Goal: Information Seeking & Learning: Understand process/instructions

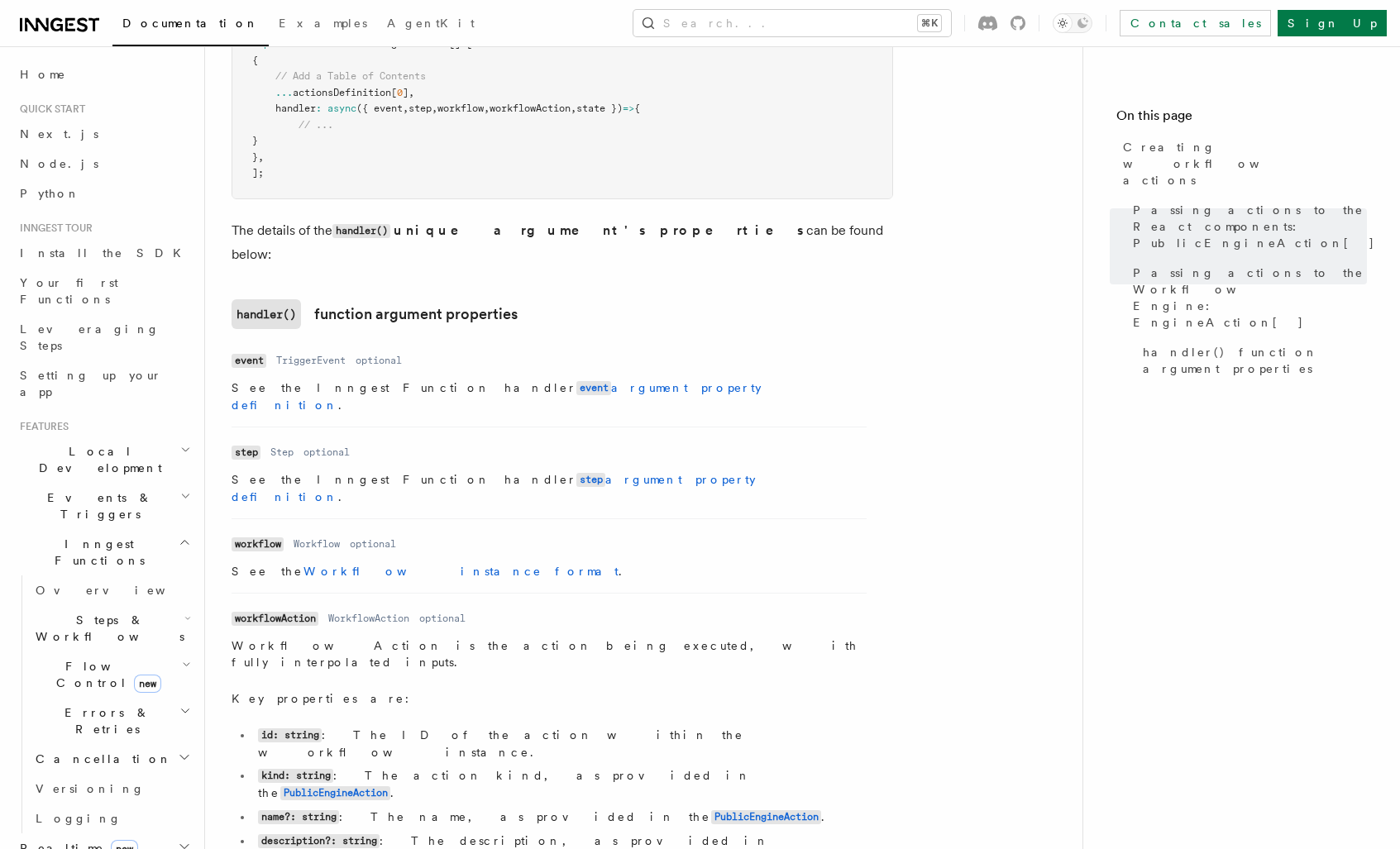
scroll to position [1975, 0]
click at [178, 751] on icon "button" at bounding box center [185, 757] width 13 height 13
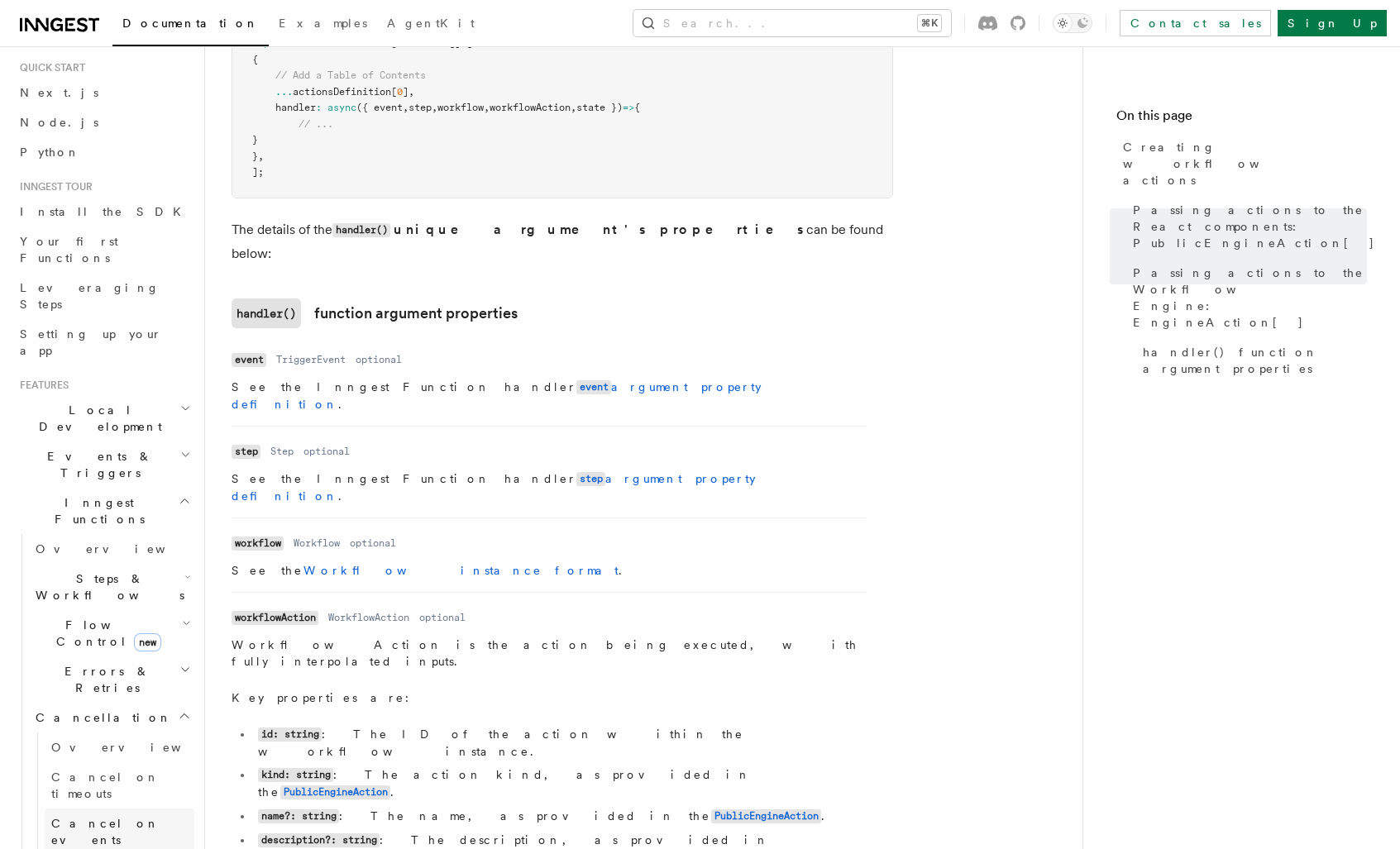
scroll to position [0, 0]
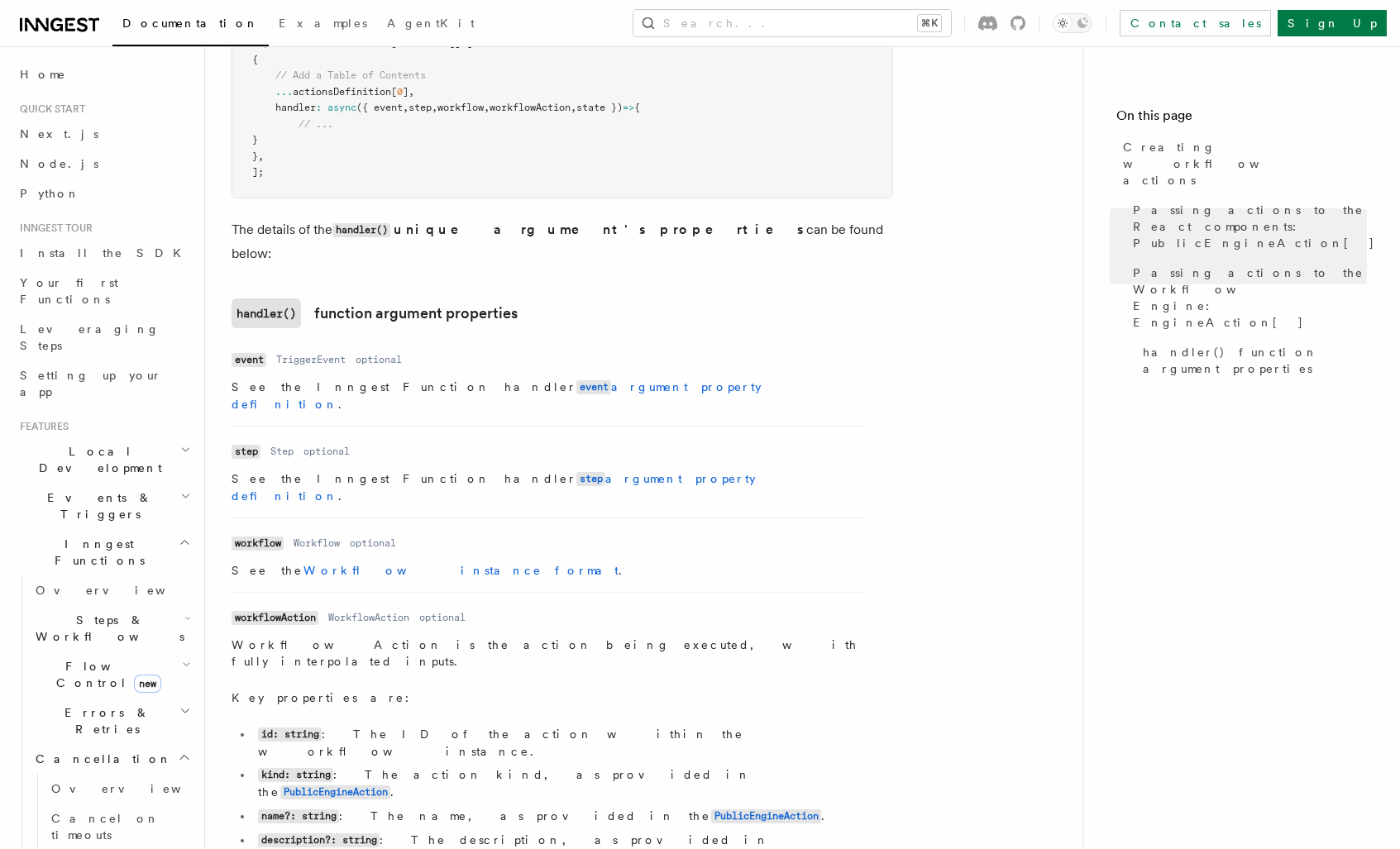
click at [180, 489] on icon "button" at bounding box center [185, 496] width 10 height 13
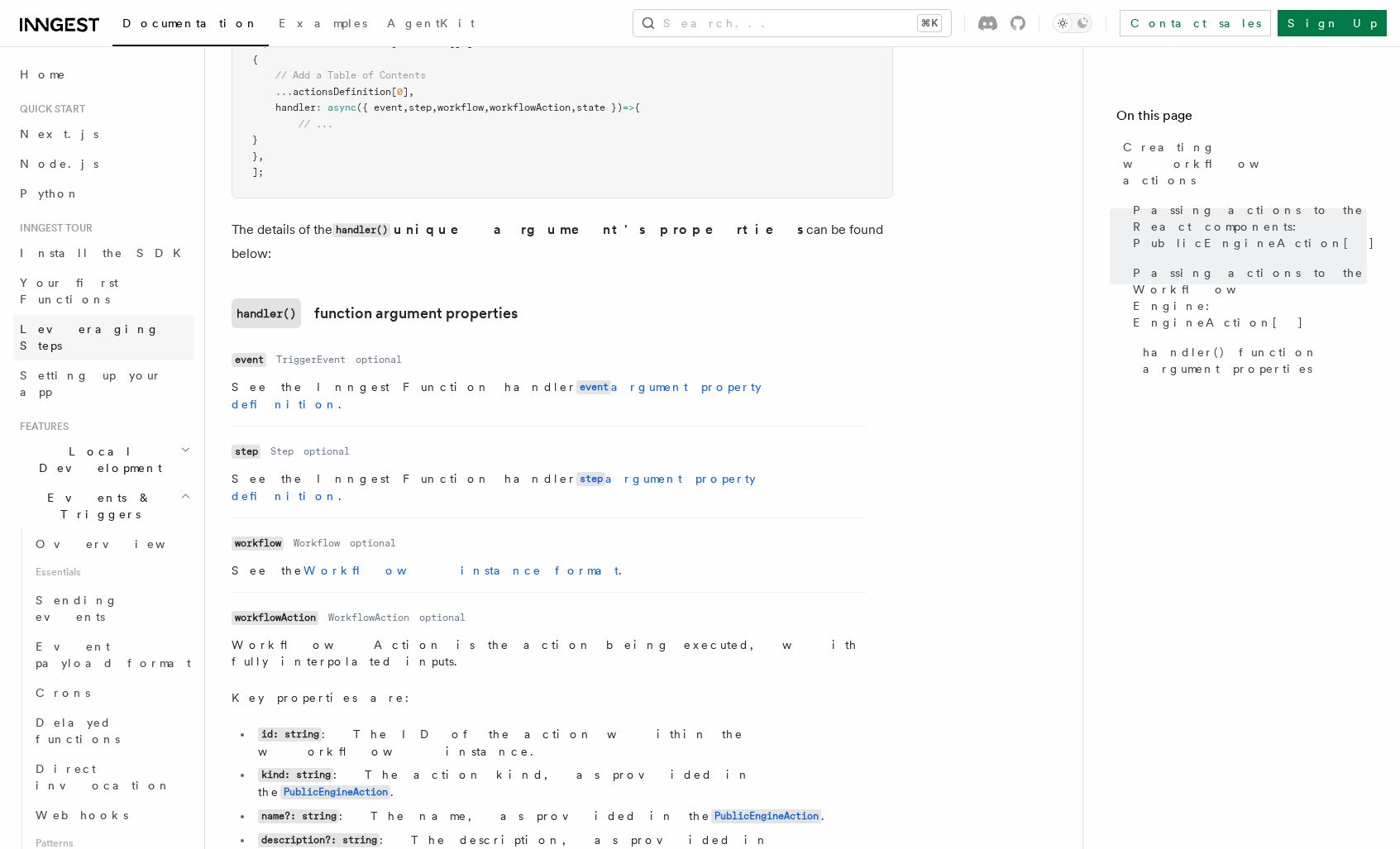
click at [114, 314] on link "Leveraging Steps" at bounding box center [103, 337] width 181 height 46
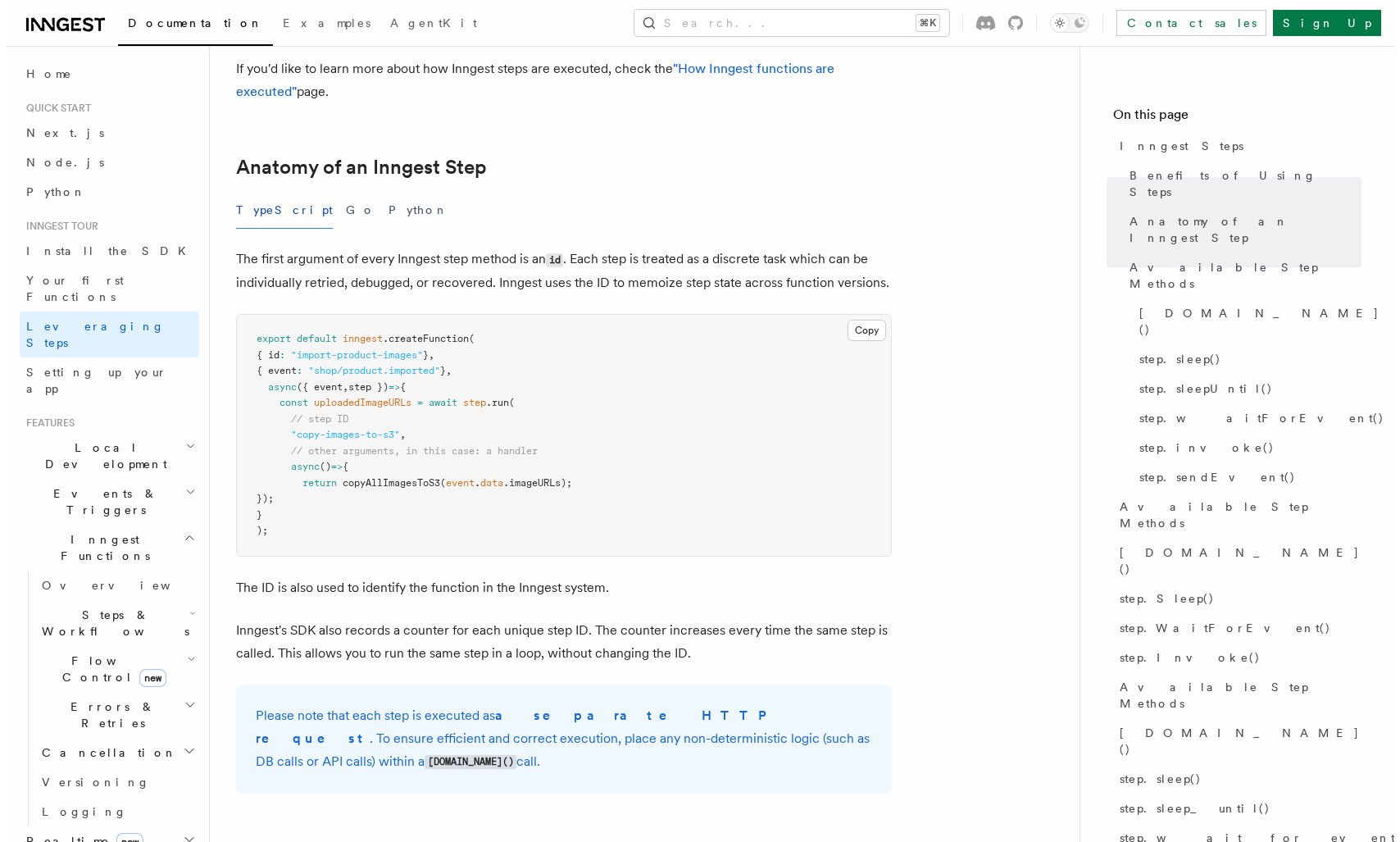
scroll to position [614, 0]
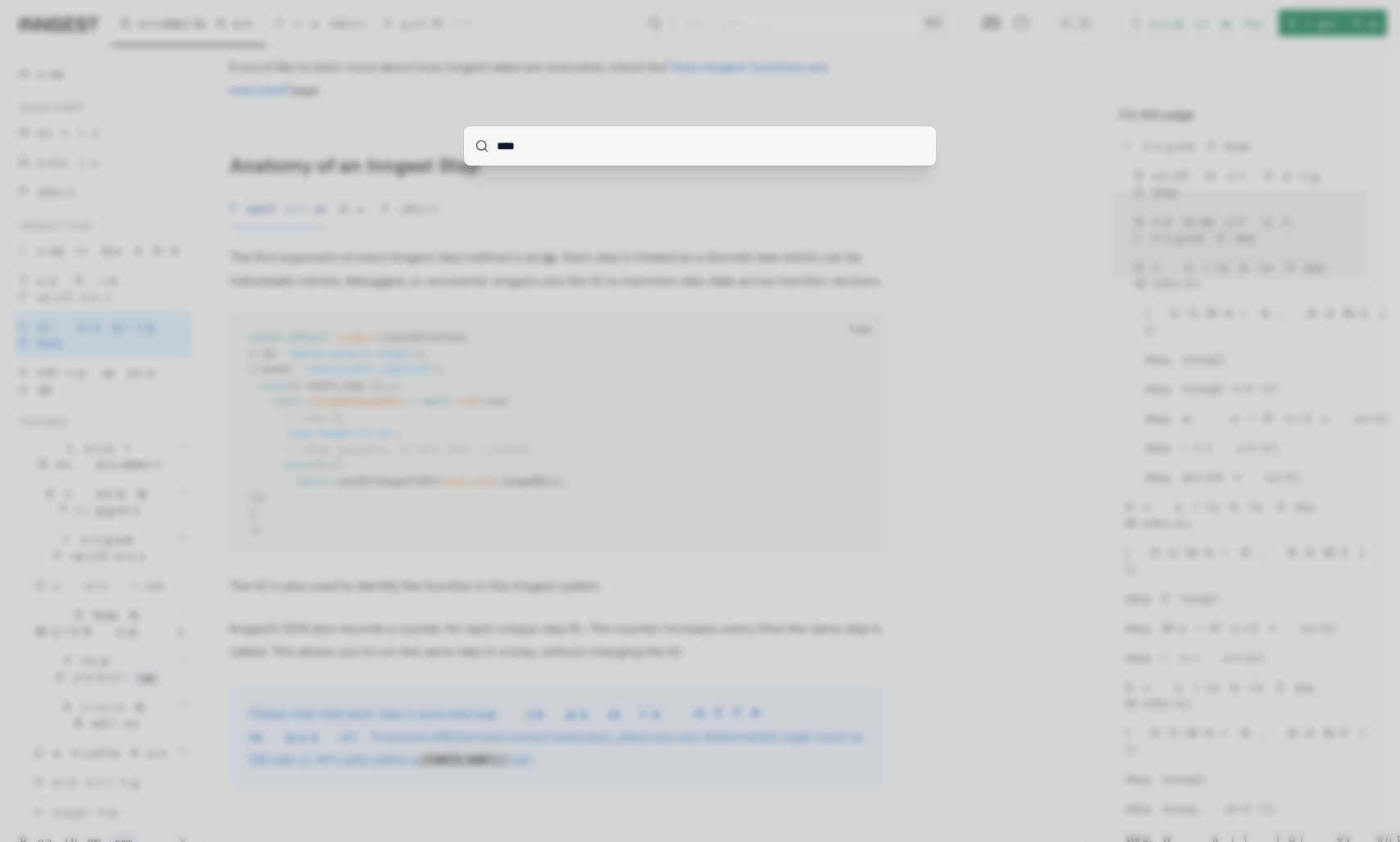
type input "*****"
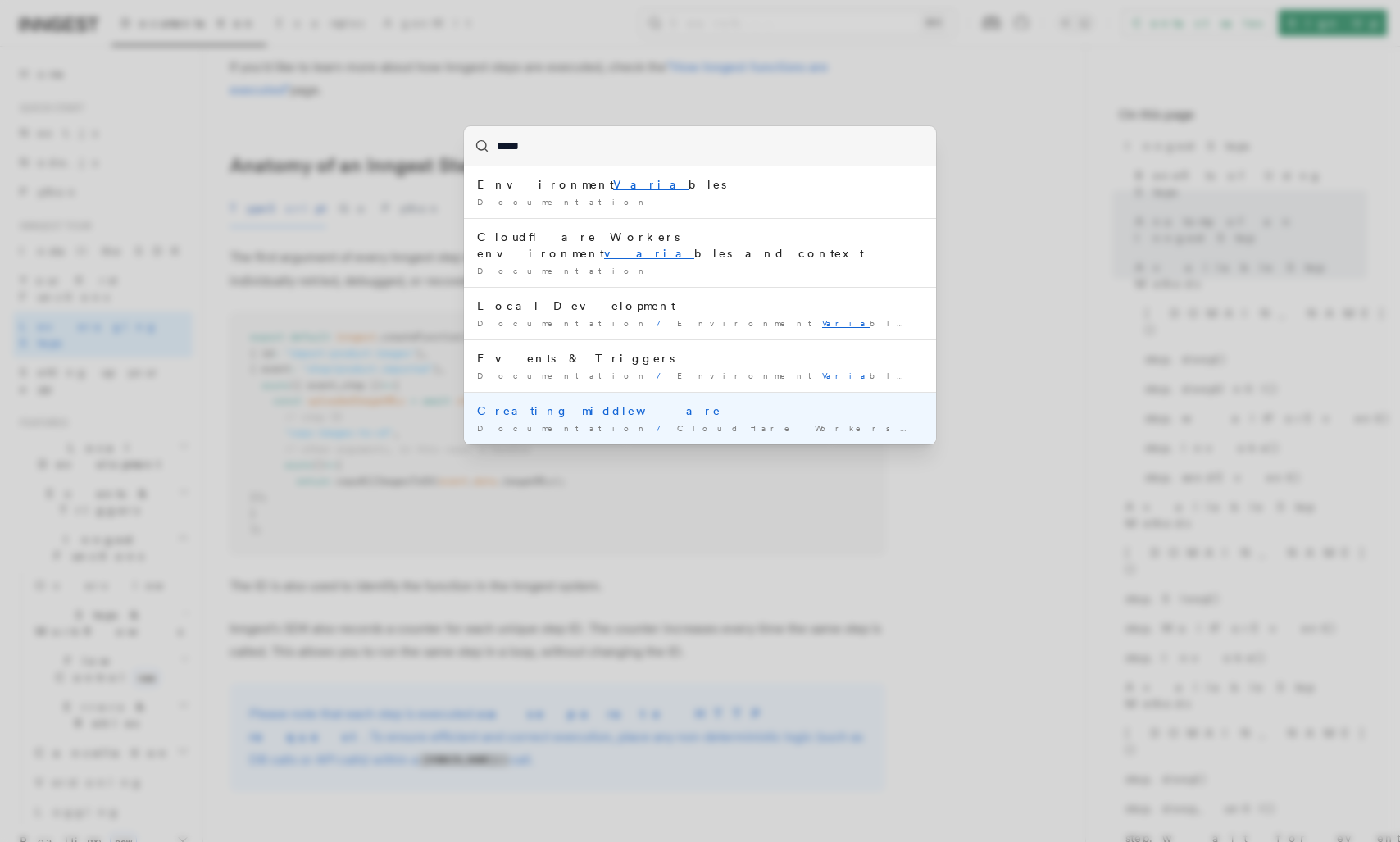
click at [545, 422] on div "Documentation / Cloudflare Workers environment varia bles and context /" at bounding box center [700, 428] width 446 height 12
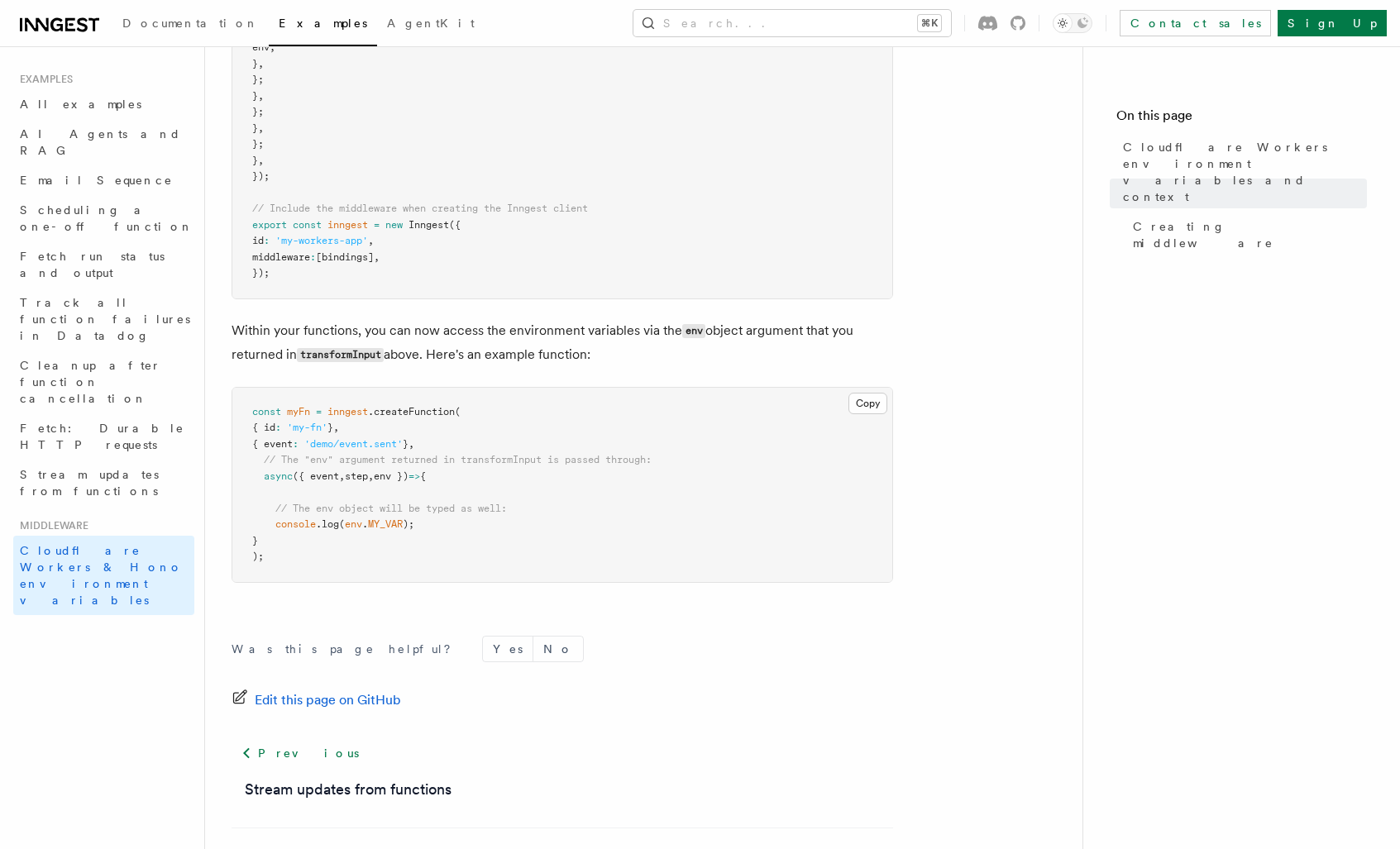
scroll to position [811, 0]
click at [63, 173] on span "Email Sequence" at bounding box center [97, 180] width 153 height 13
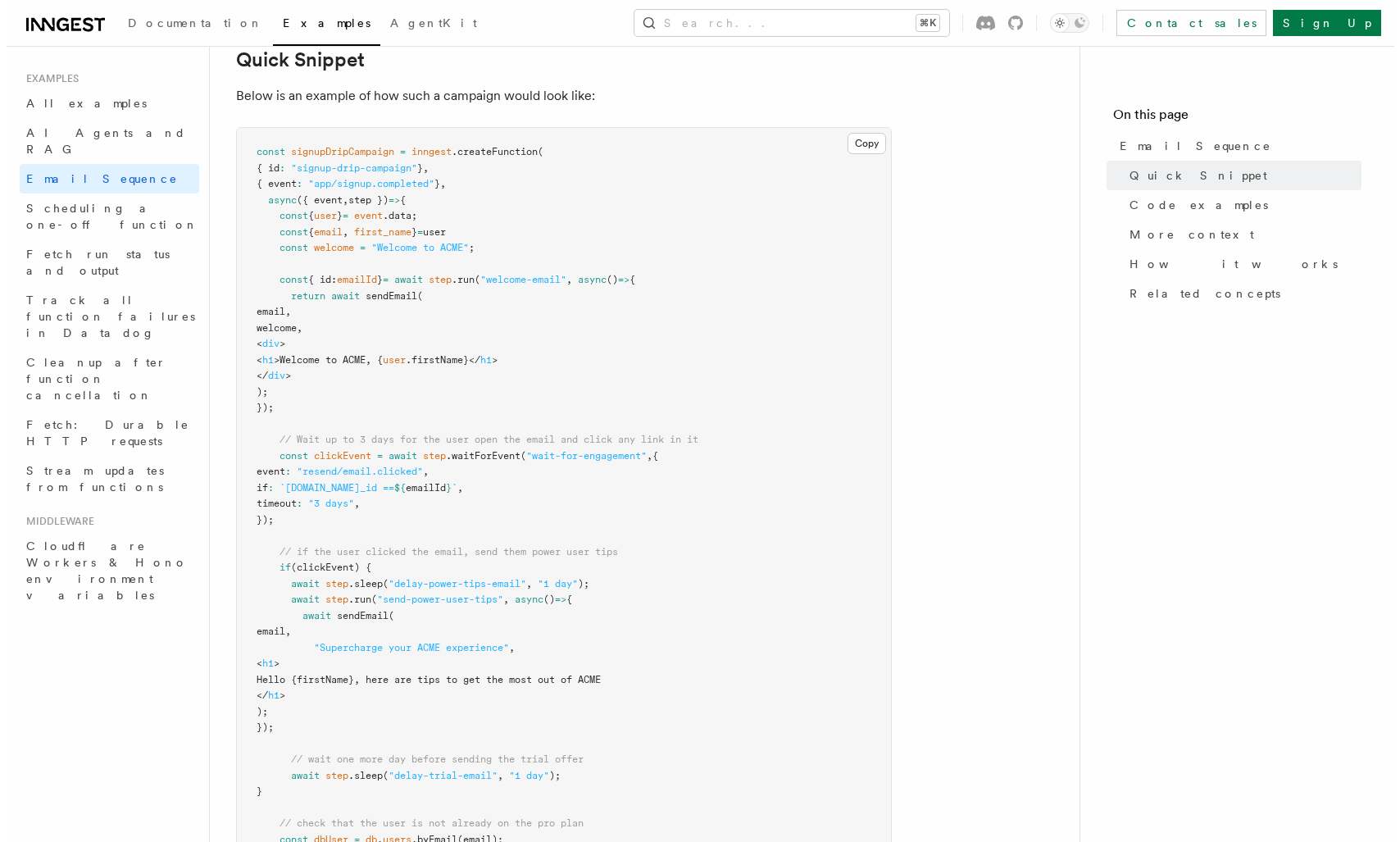
scroll to position [429, 0]
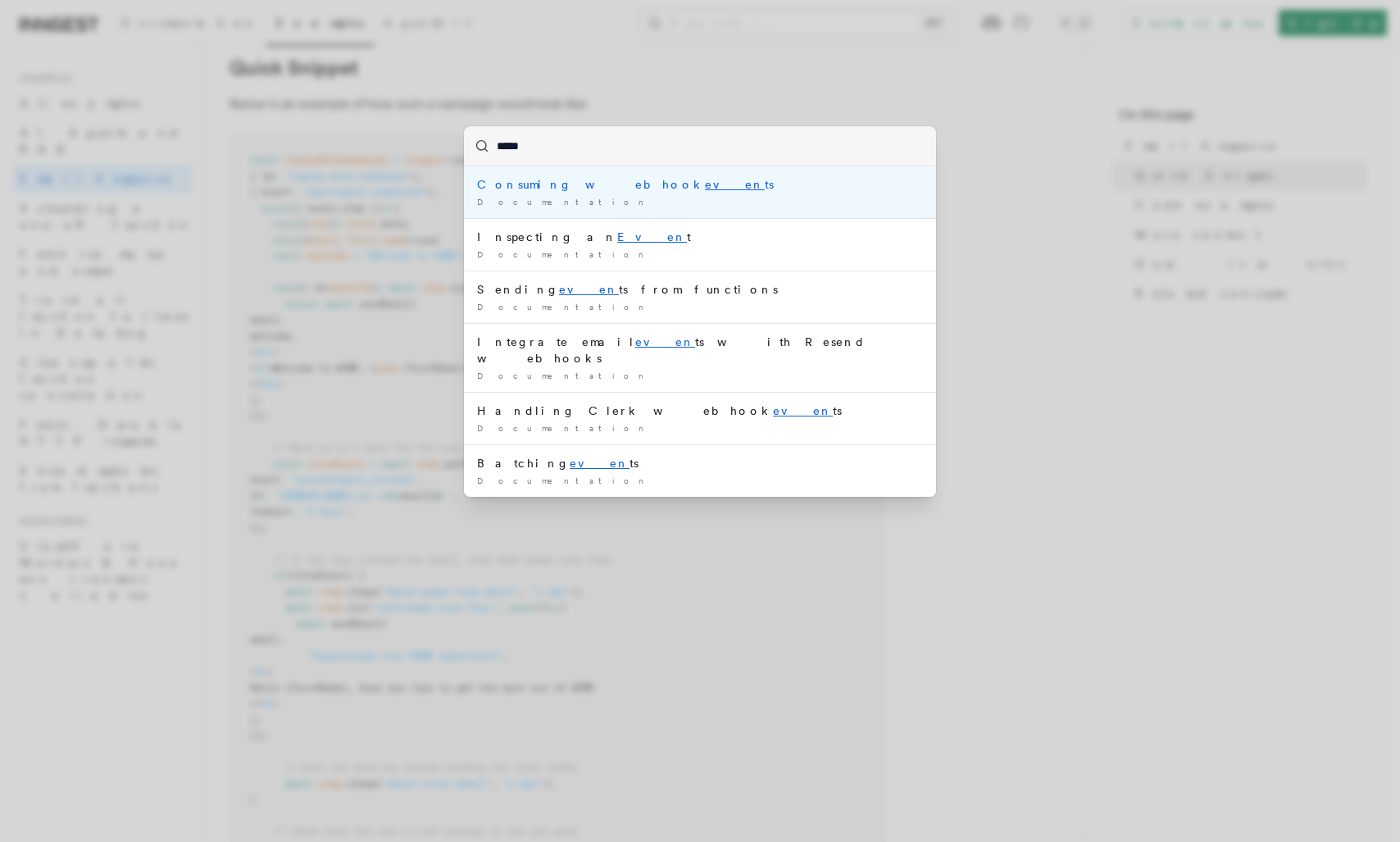
type input "******"
click at [705, 186] on mark "events" at bounding box center [738, 185] width 68 height 13
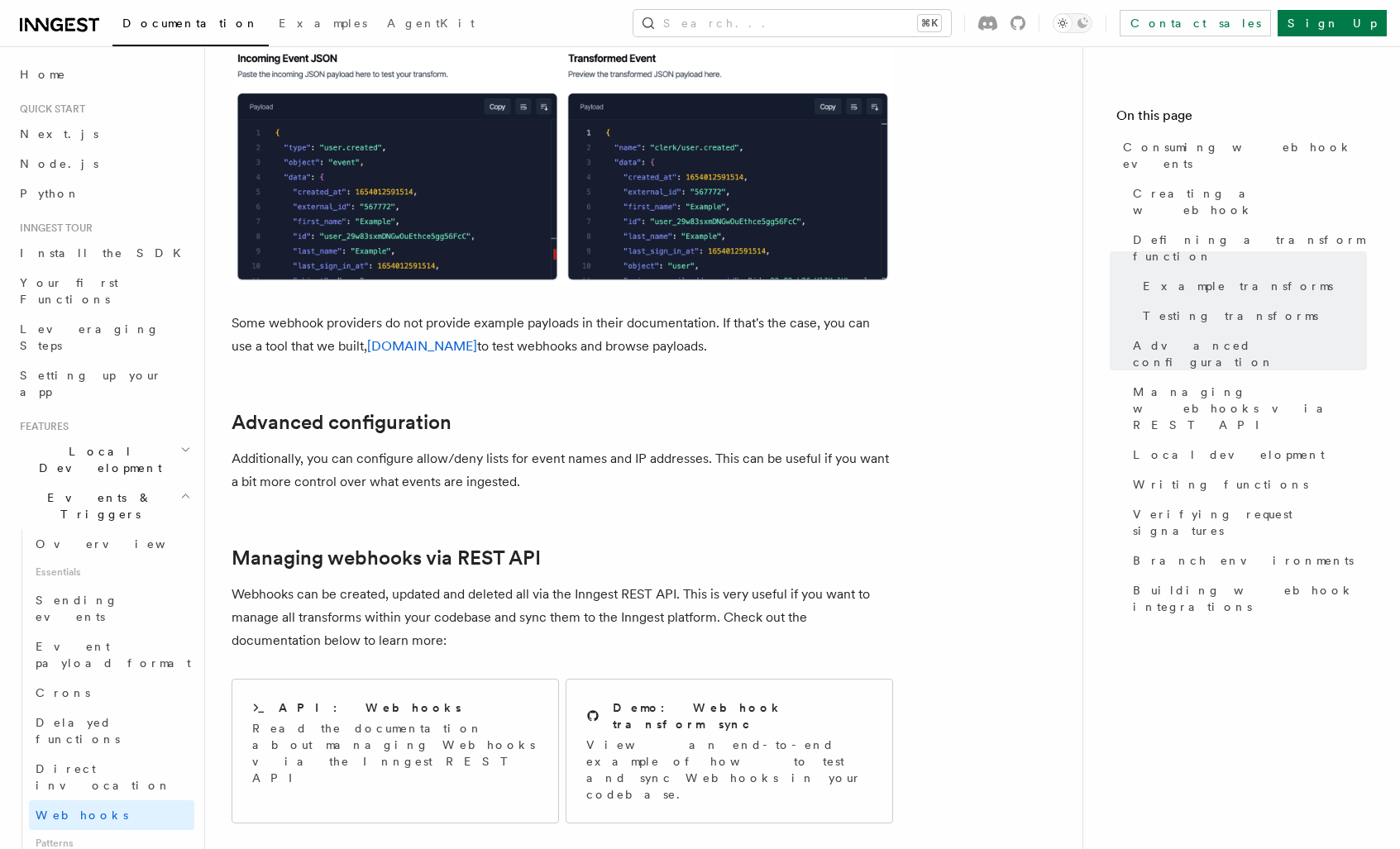
scroll to position [3007, 0]
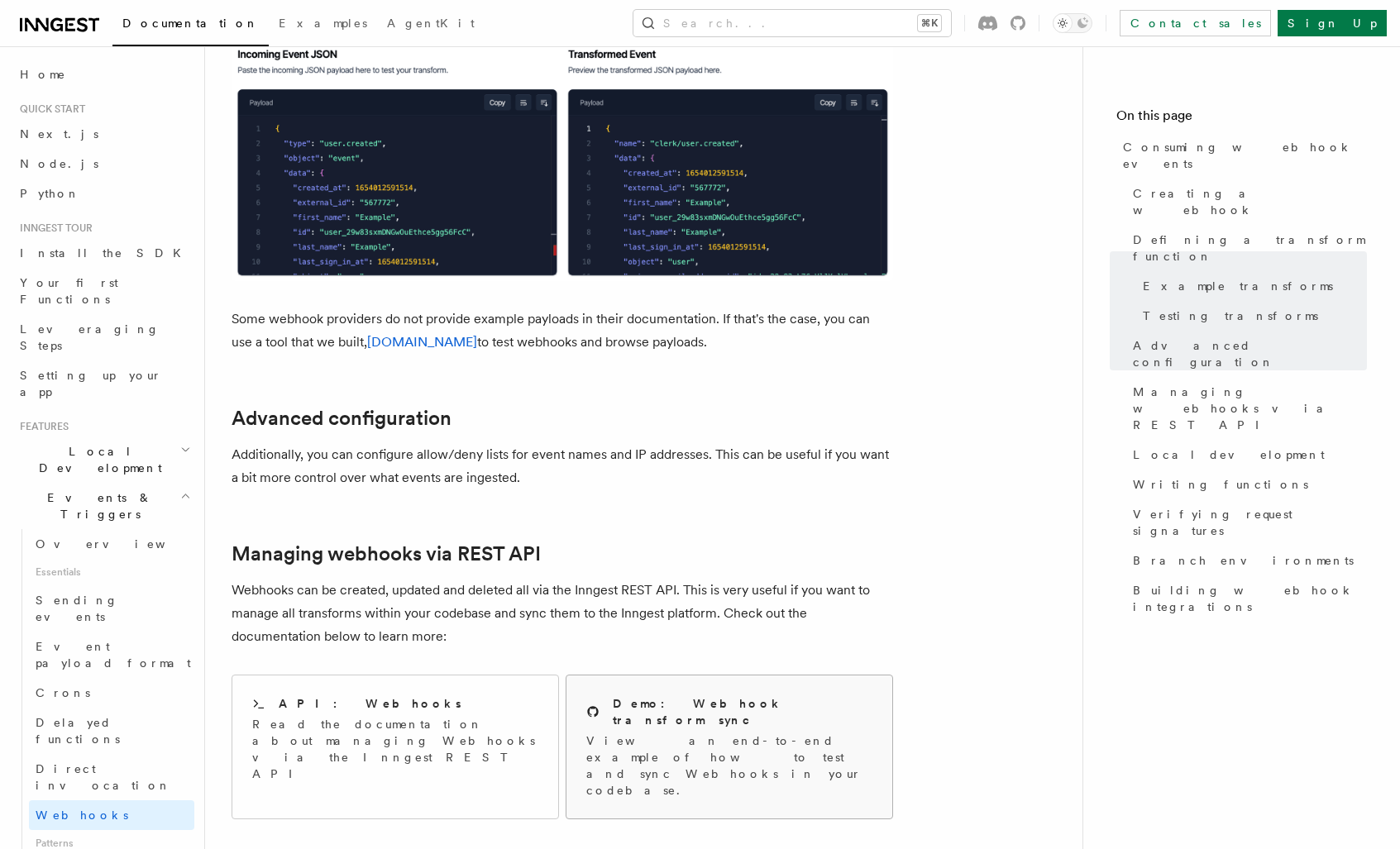
click at [745, 696] on h2 "Demo: Webhook transform sync" at bounding box center [742, 712] width 259 height 33
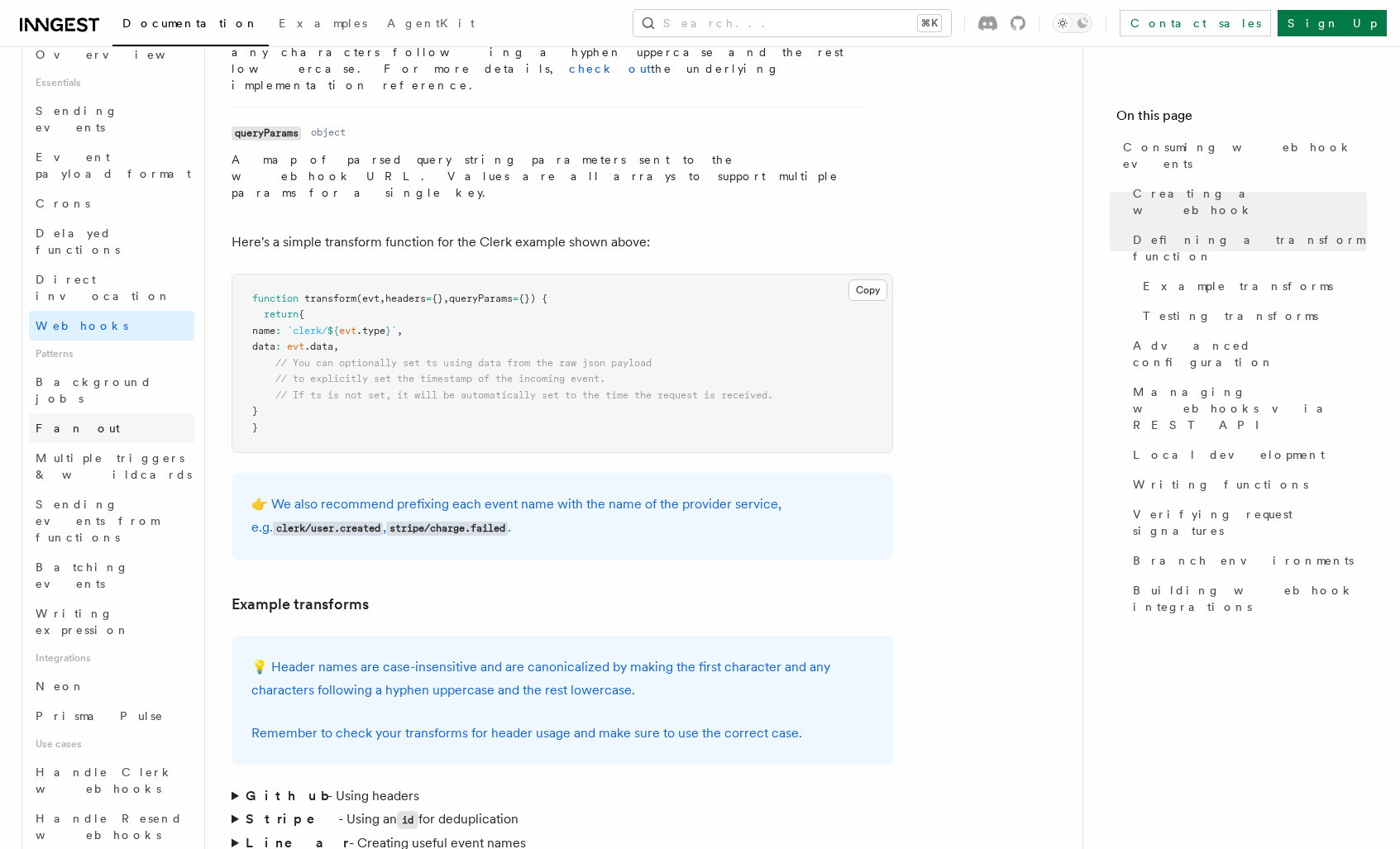
scroll to position [595, 0]
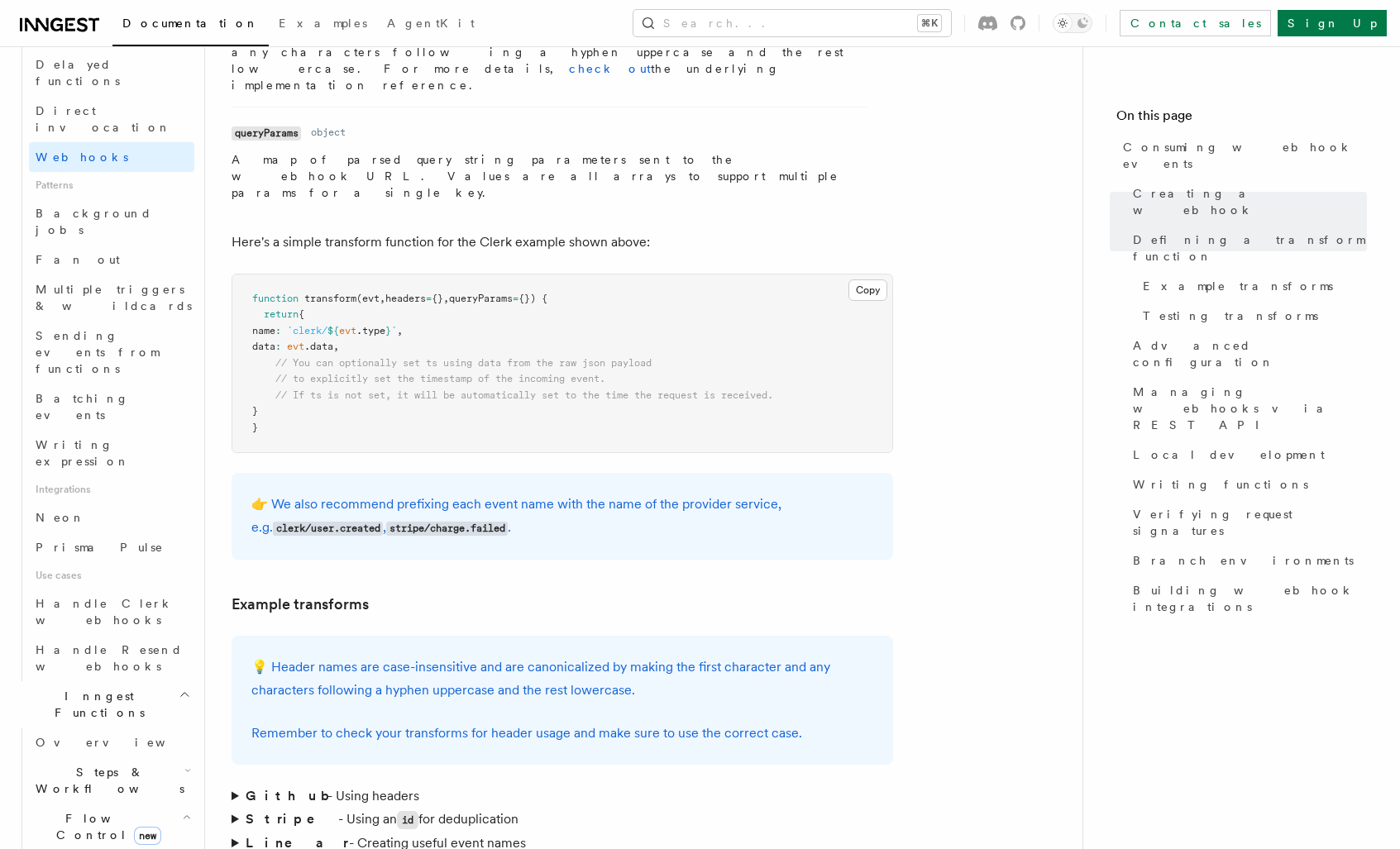
scroll to position [678, 0]
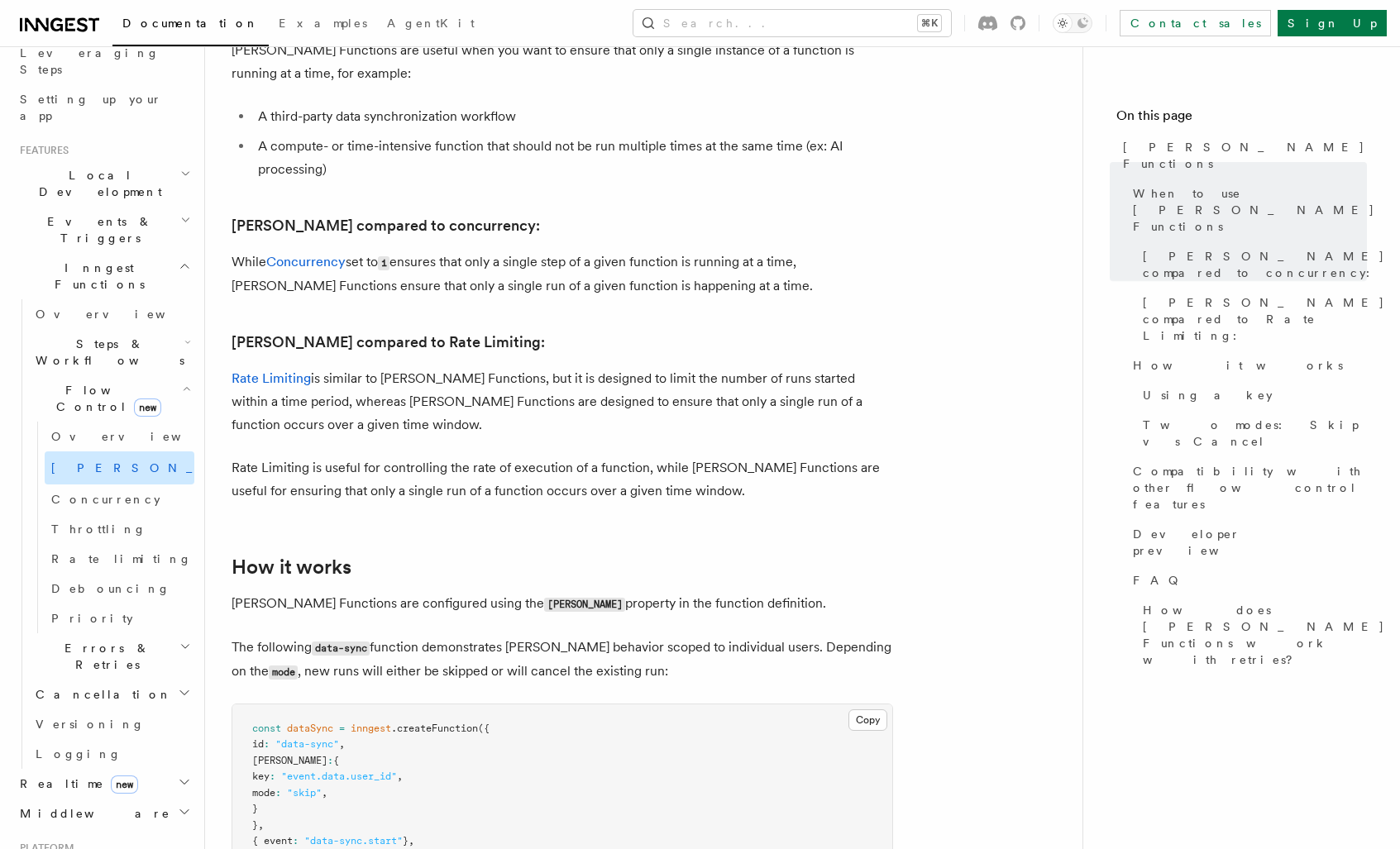
scroll to position [272, 0]
click at [161, 334] on h2 "Steps & Workflows" at bounding box center [112, 357] width 166 height 46
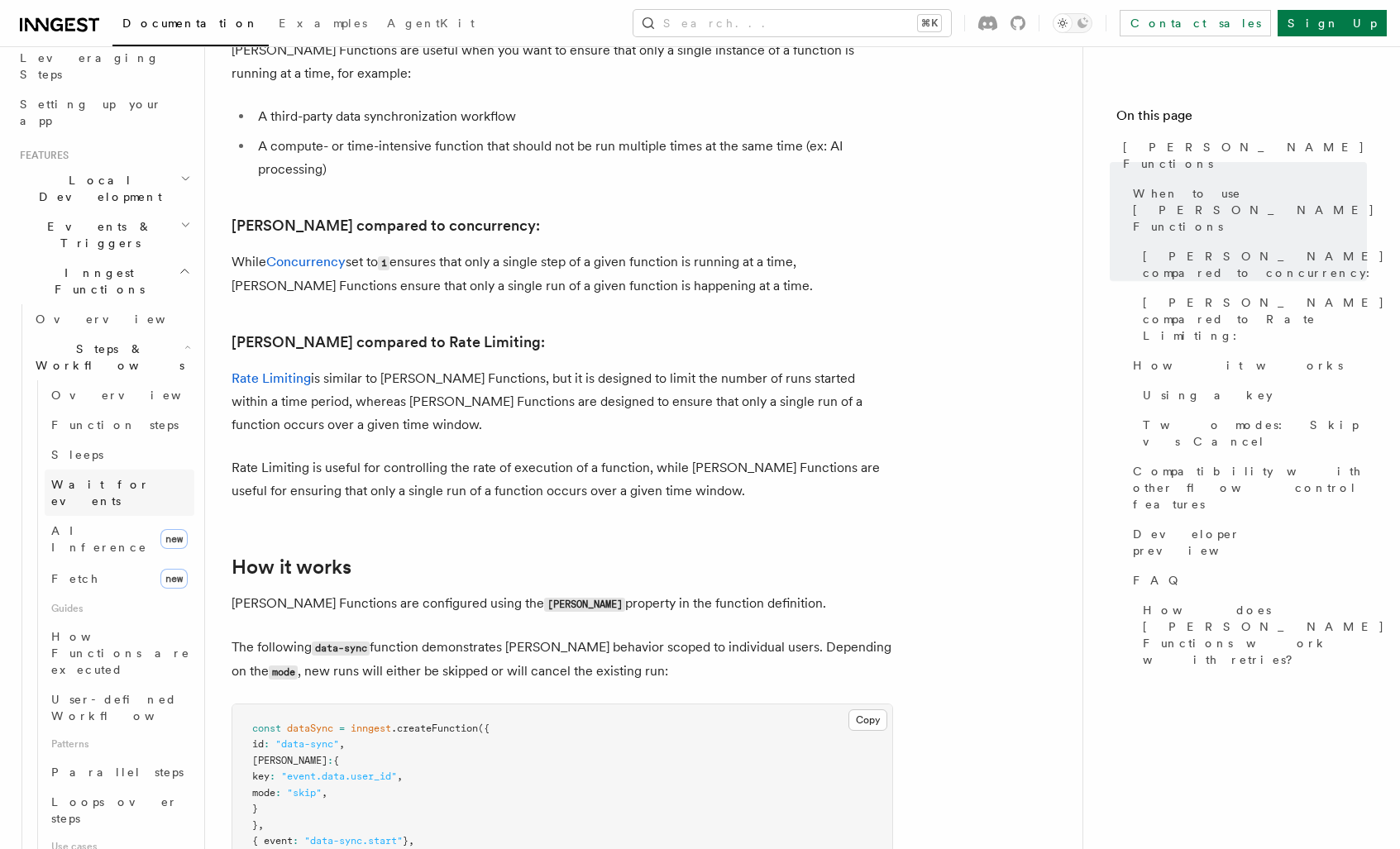
click at [108, 478] on span "Wait for events" at bounding box center [100, 492] width 98 height 29
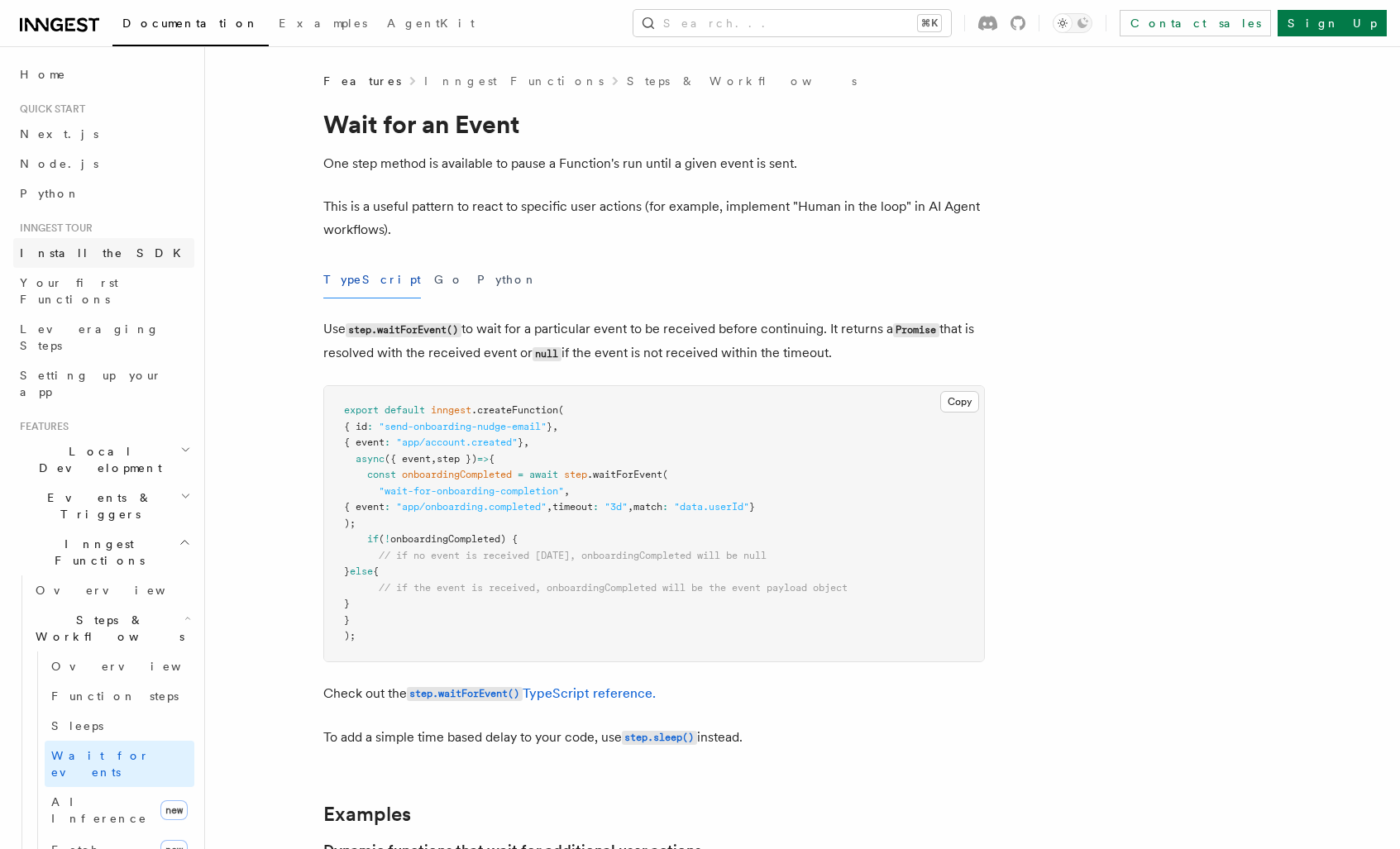
click at [108, 256] on link "Install the SDK" at bounding box center [103, 253] width 181 height 29
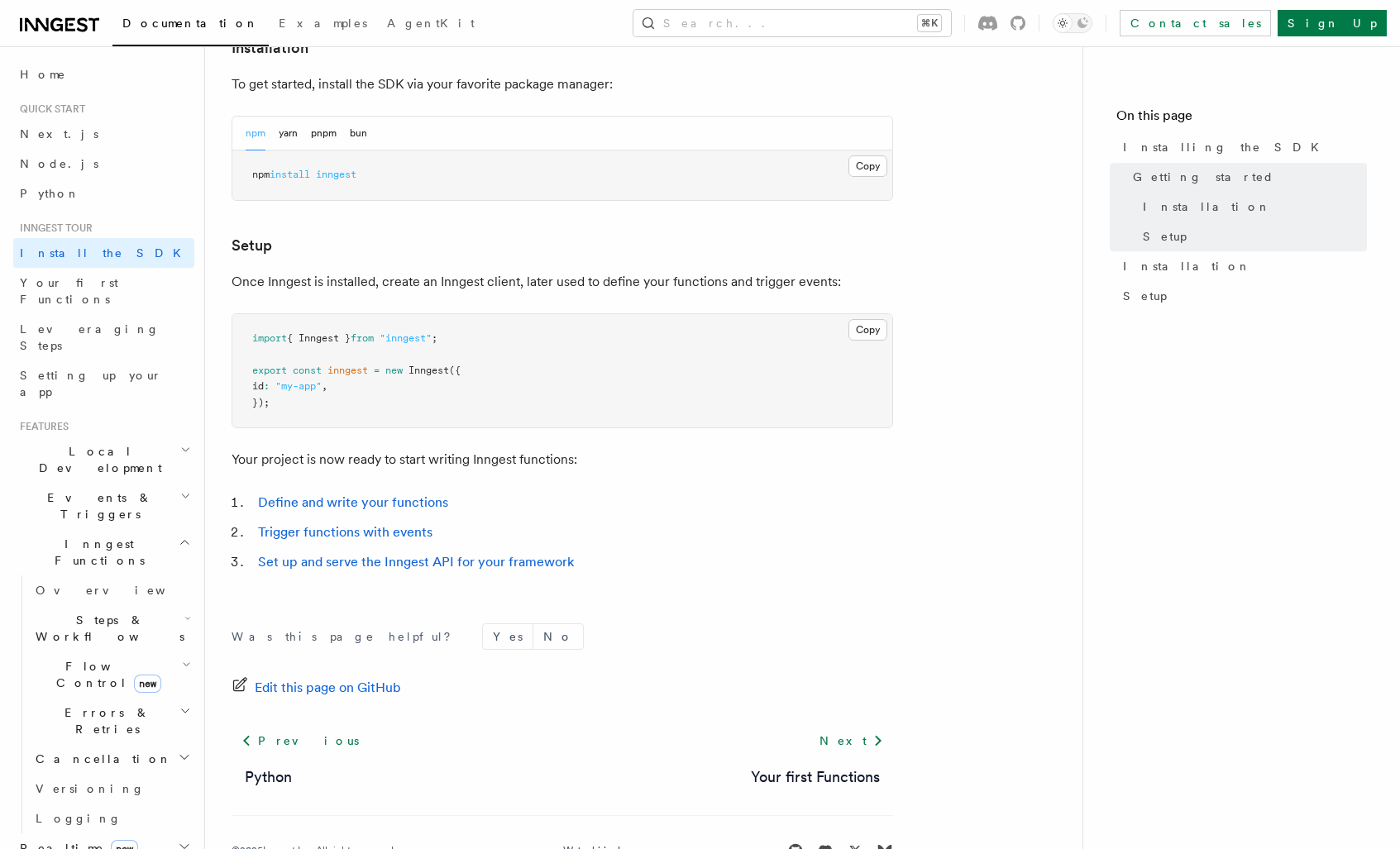
scroll to position [526, 0]
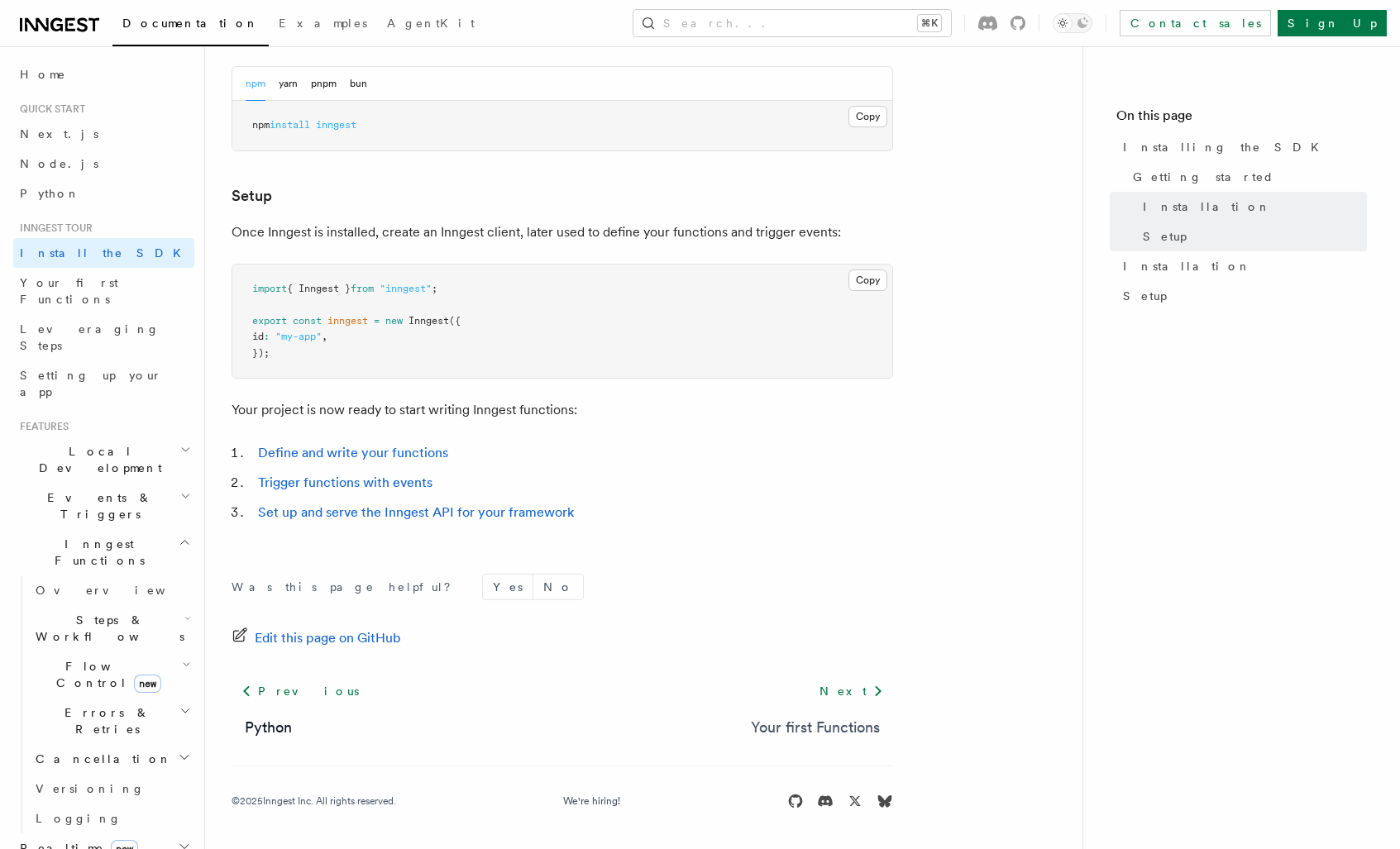
click at [834, 724] on link "Your first Functions" at bounding box center [815, 728] width 129 height 23
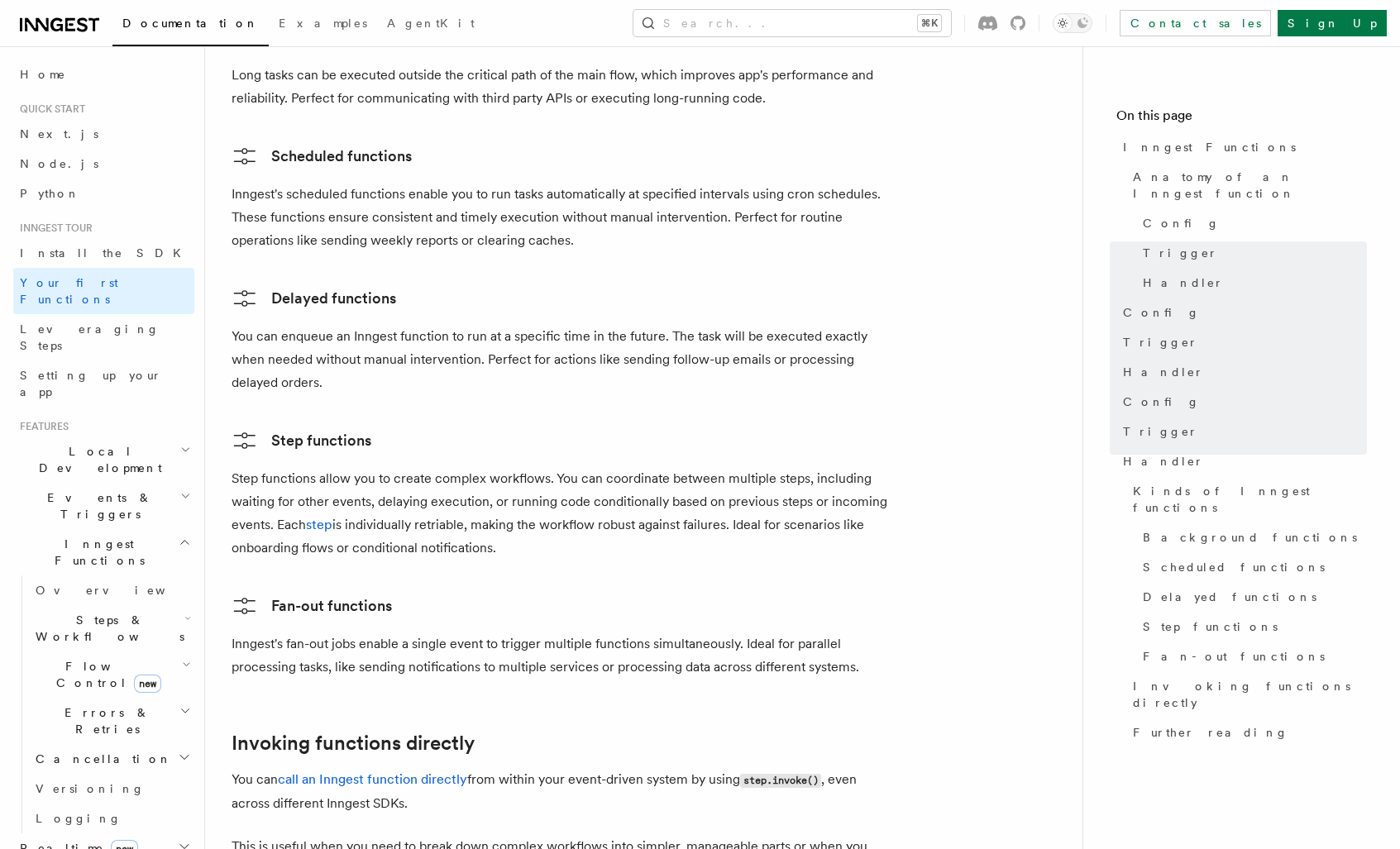
scroll to position [3209, 0]
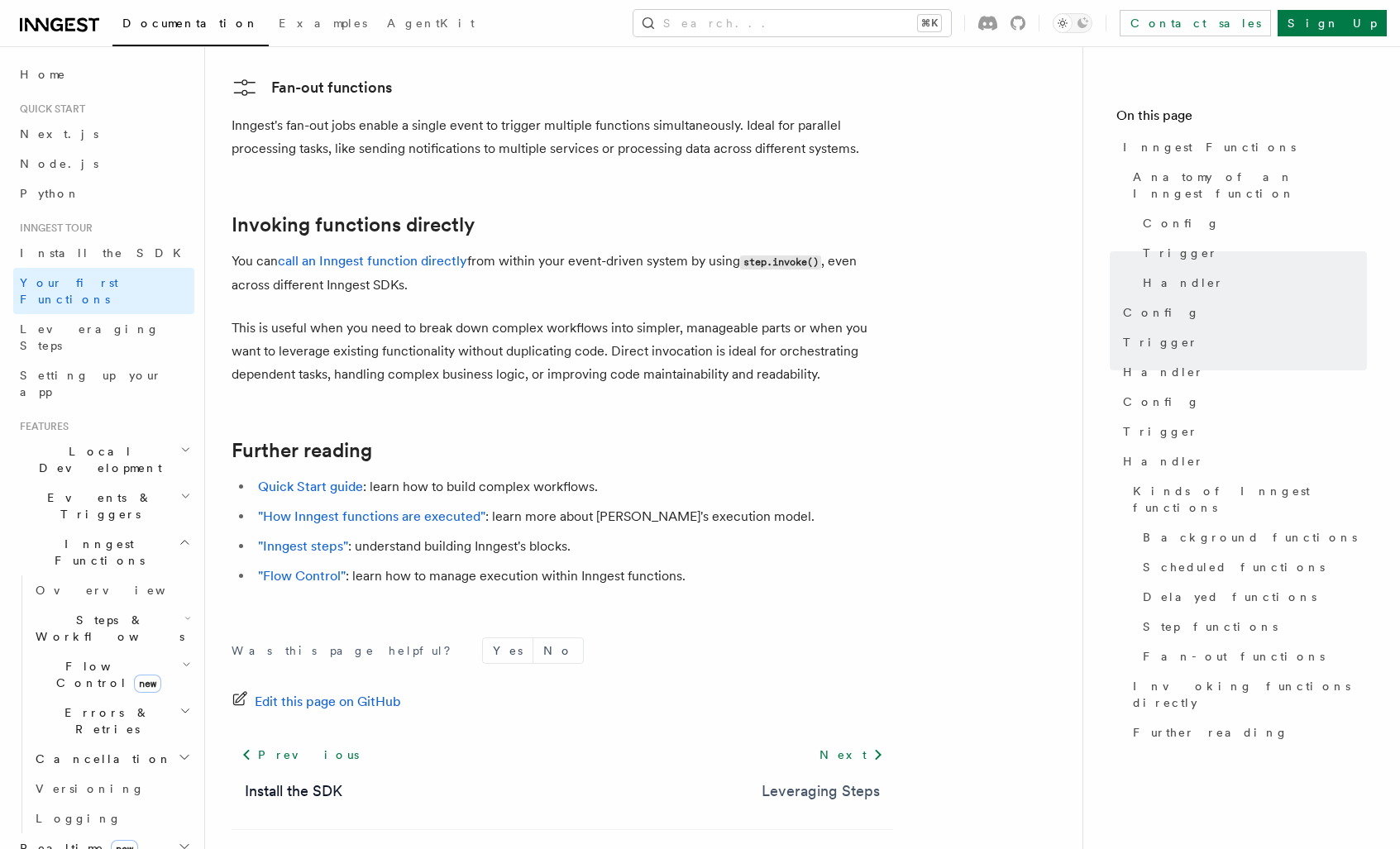
click at [850, 780] on link "Leveraging Steps" at bounding box center [821, 791] width 118 height 23
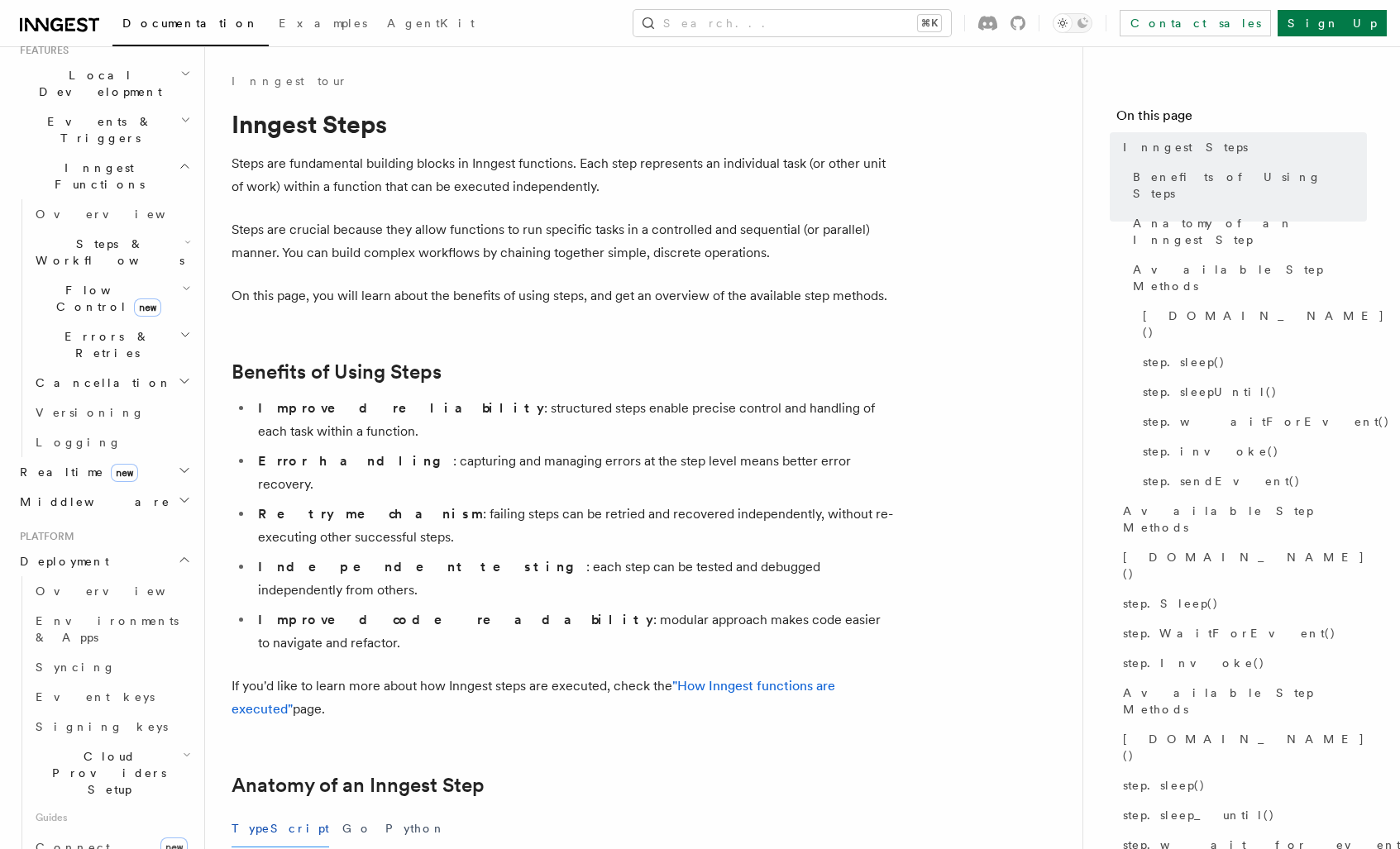
scroll to position [379, 0]
click at [141, 746] on span "Cloud Providers Setup" at bounding box center [106, 770] width 154 height 49
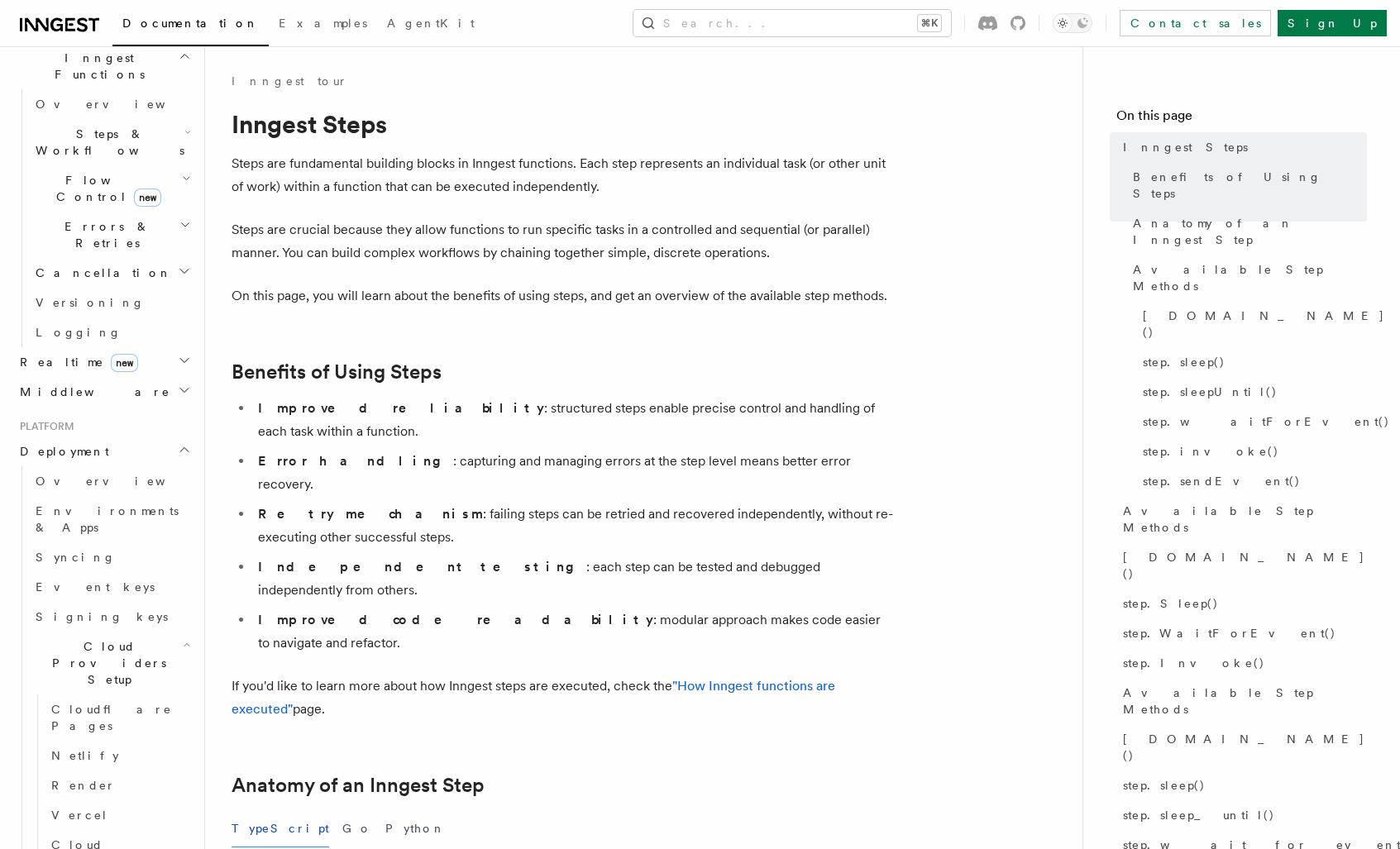
scroll to position [487, 0]
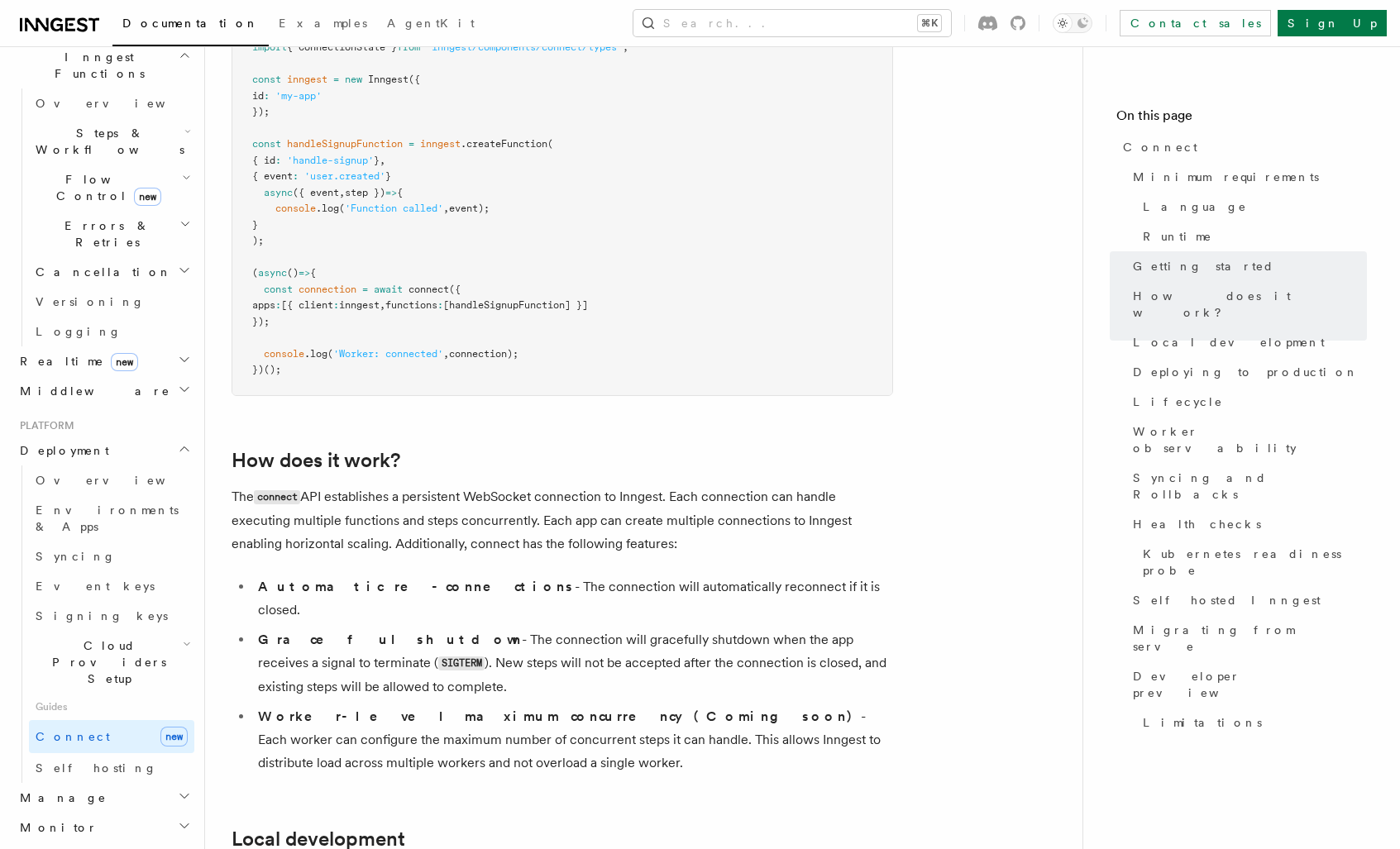
scroll to position [1359, 0]
click at [1154, 593] on span "Self hosted Inngest" at bounding box center [1227, 600] width 187 height 16
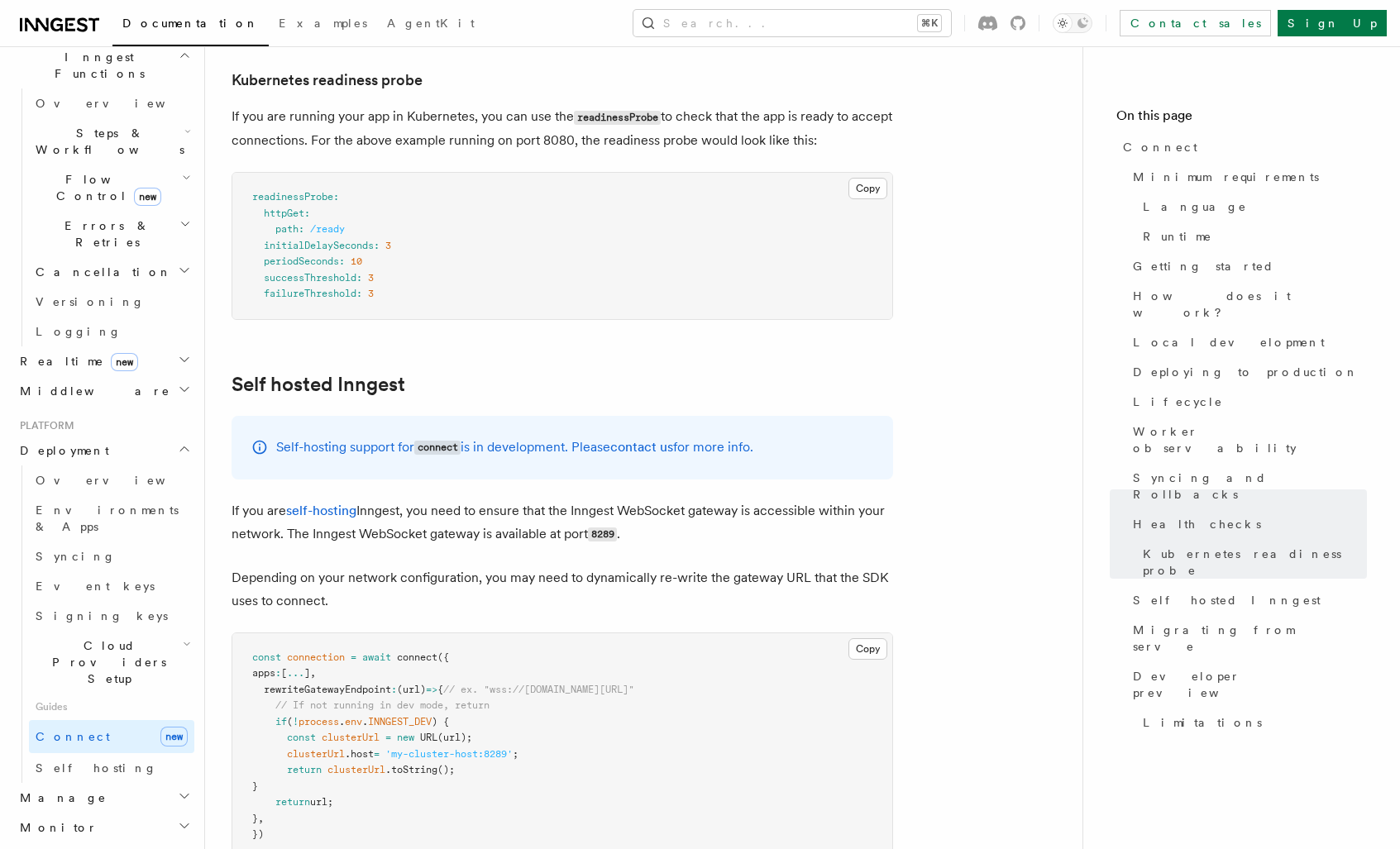
scroll to position [7933, 0]
click at [94, 762] on span "Self hosting" at bounding box center [97, 769] width 121 height 13
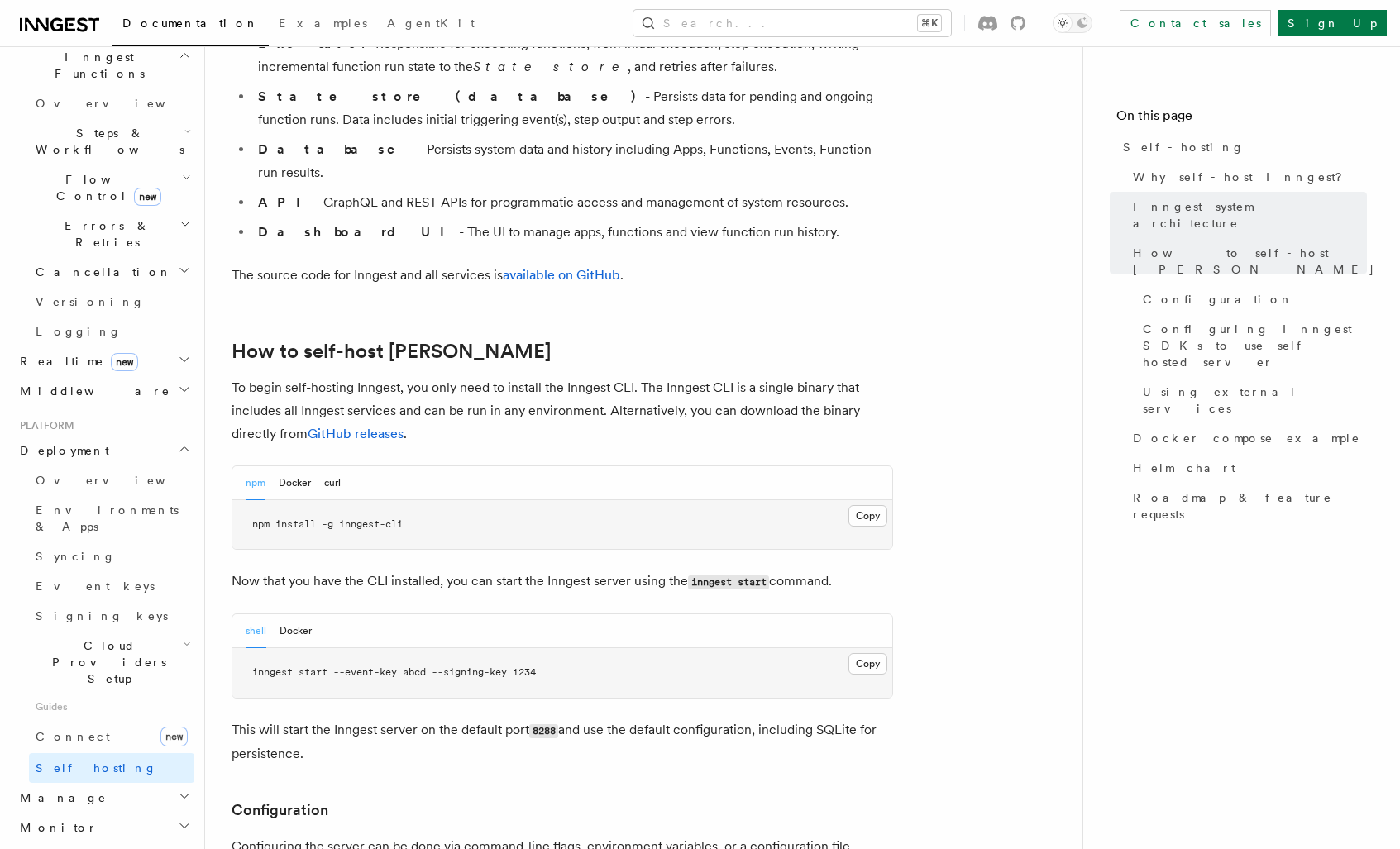
scroll to position [1446, 0]
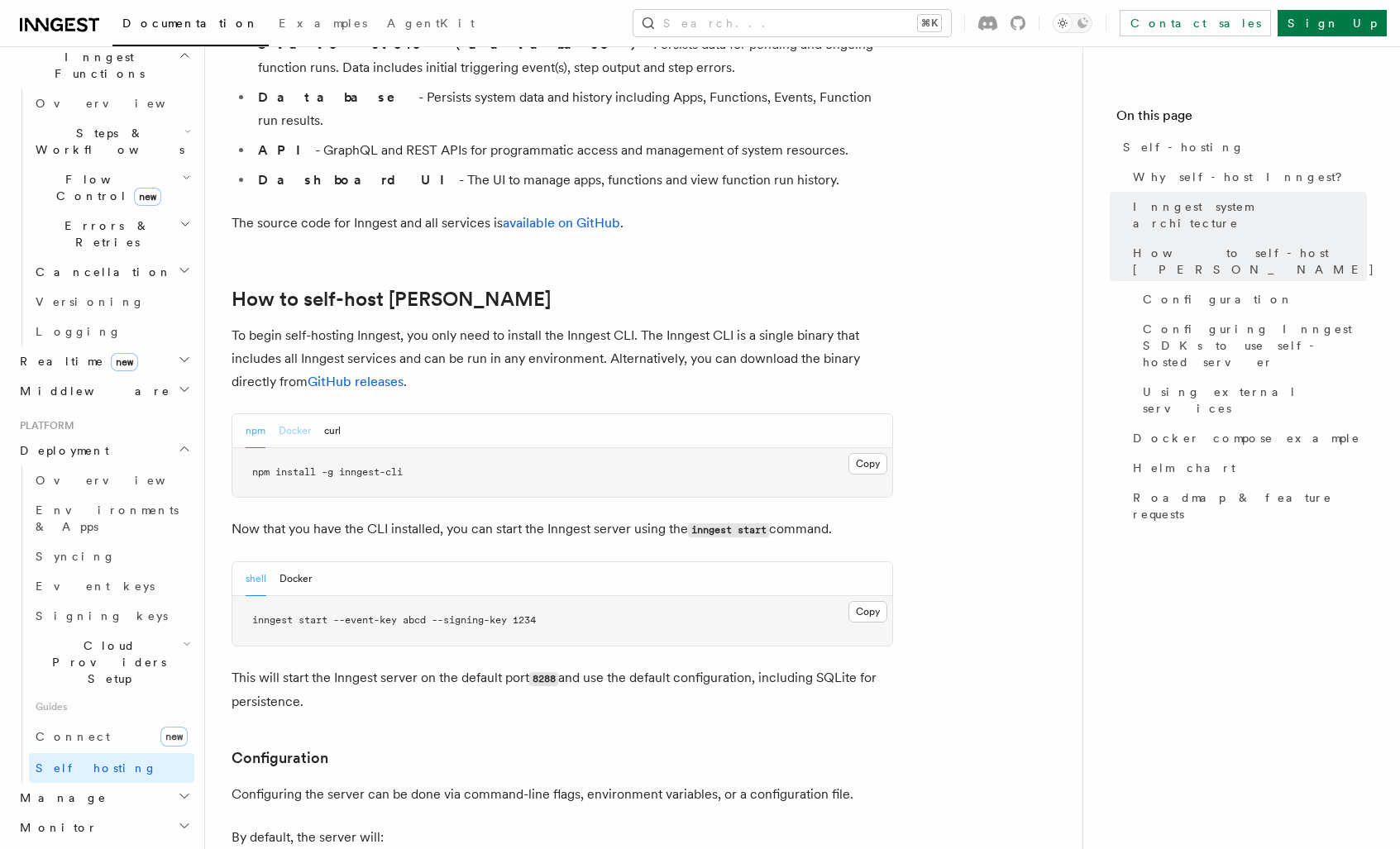
click at [303, 415] on button "Docker" at bounding box center [294, 432] width 32 height 34
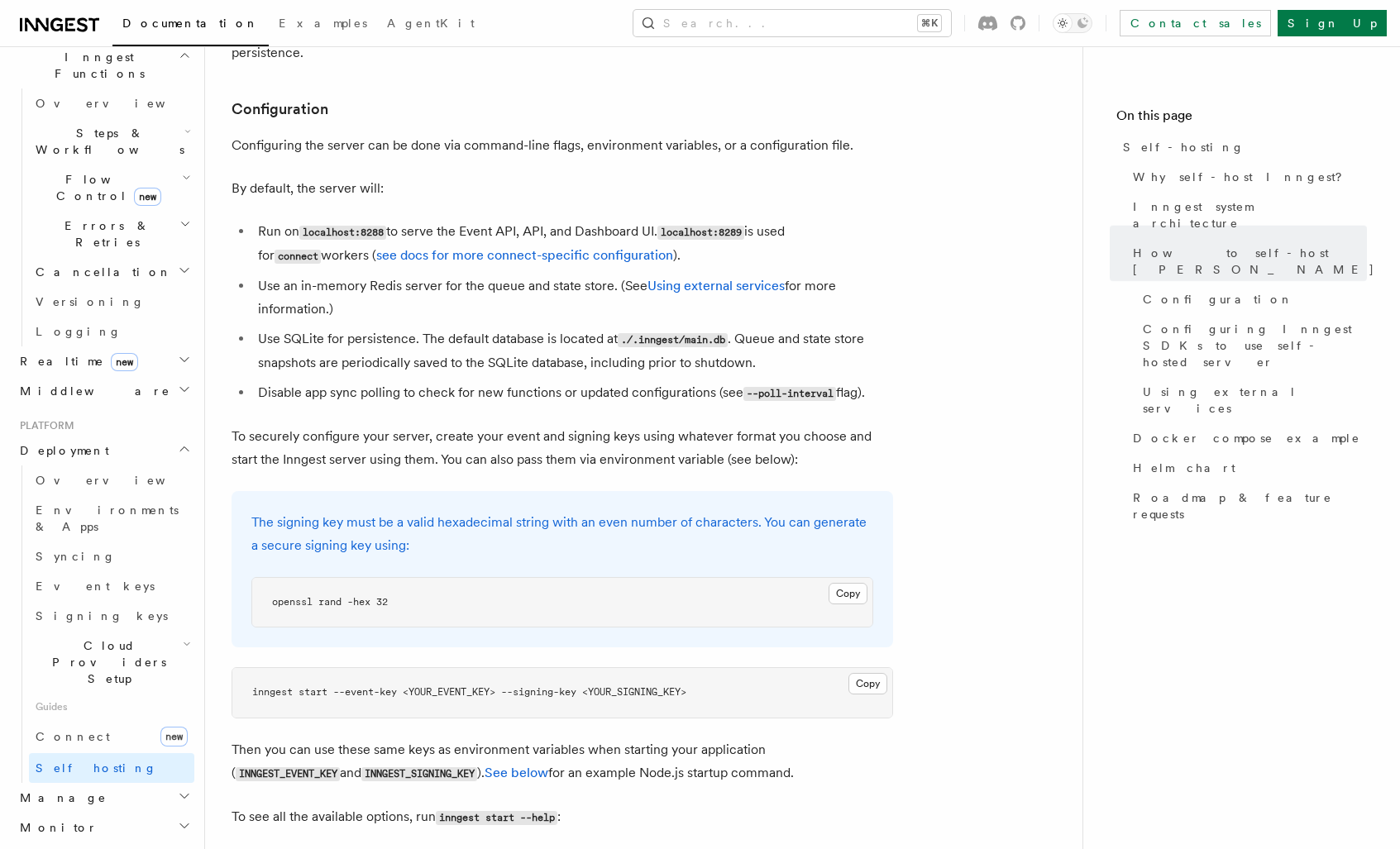
scroll to position [2099, 0]
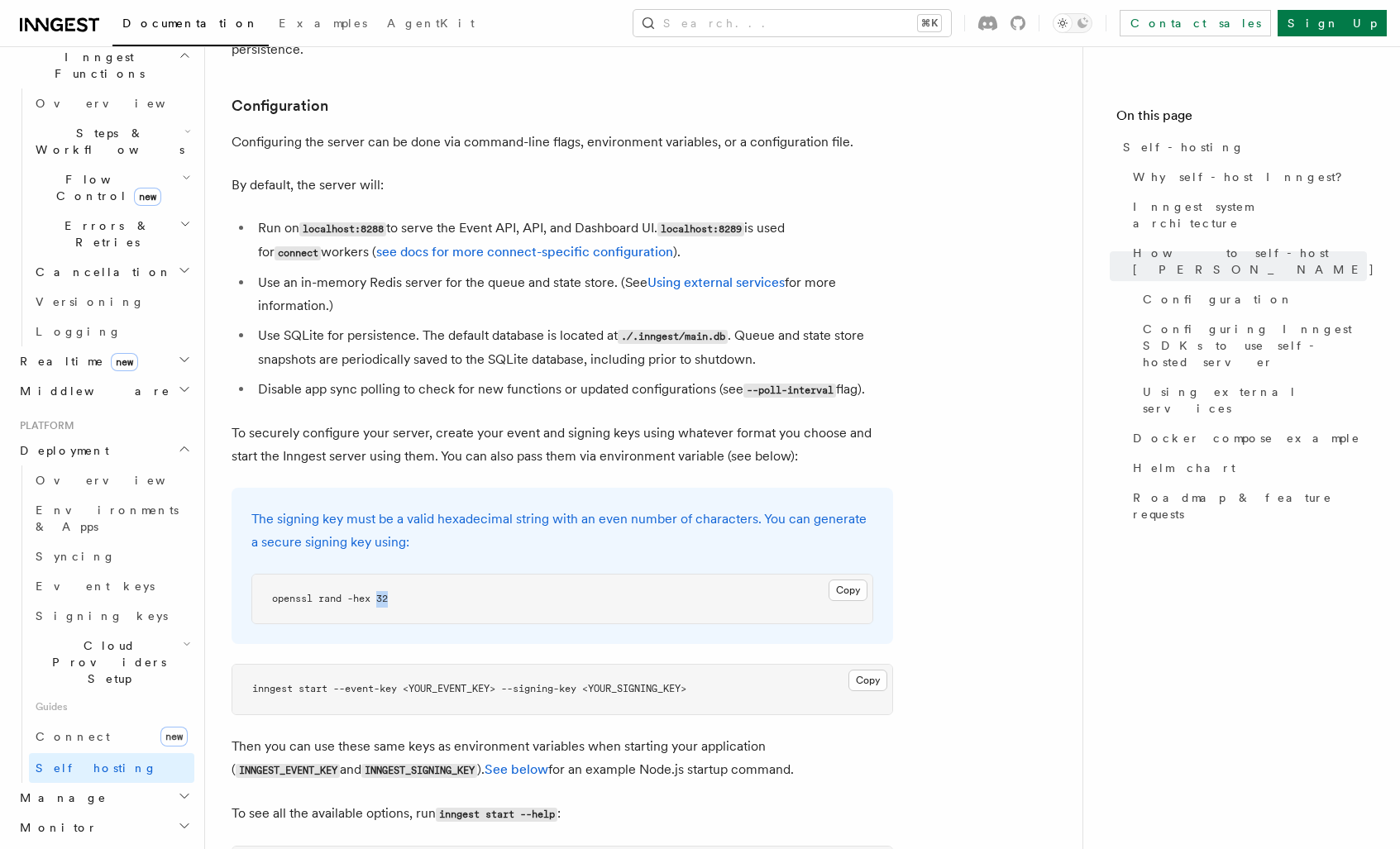
drag, startPoint x: 378, startPoint y: 574, endPoint x: 397, endPoint y: 574, distance: 19.0
click at [397, 575] on pre "openssl rand -hex 32" at bounding box center [561, 599] width 620 height 49
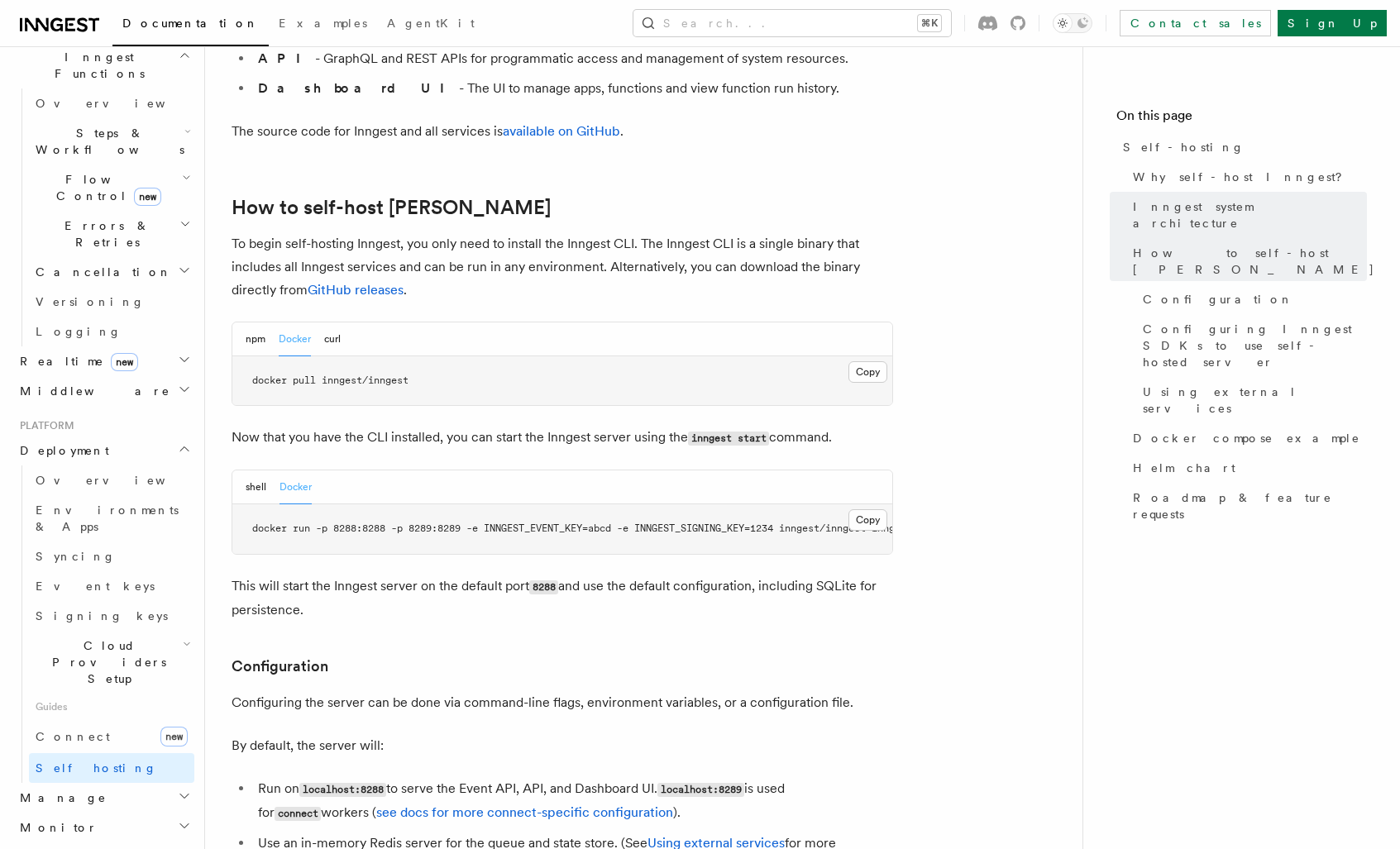
scroll to position [1540, 0]
click at [252, 321] on button "npm" at bounding box center [256, 338] width 20 height 34
click at [253, 469] on button "shell" at bounding box center [257, 486] width 21 height 34
click at [1196, 423] on link "Docker compose example" at bounding box center [1247, 437] width 240 height 29
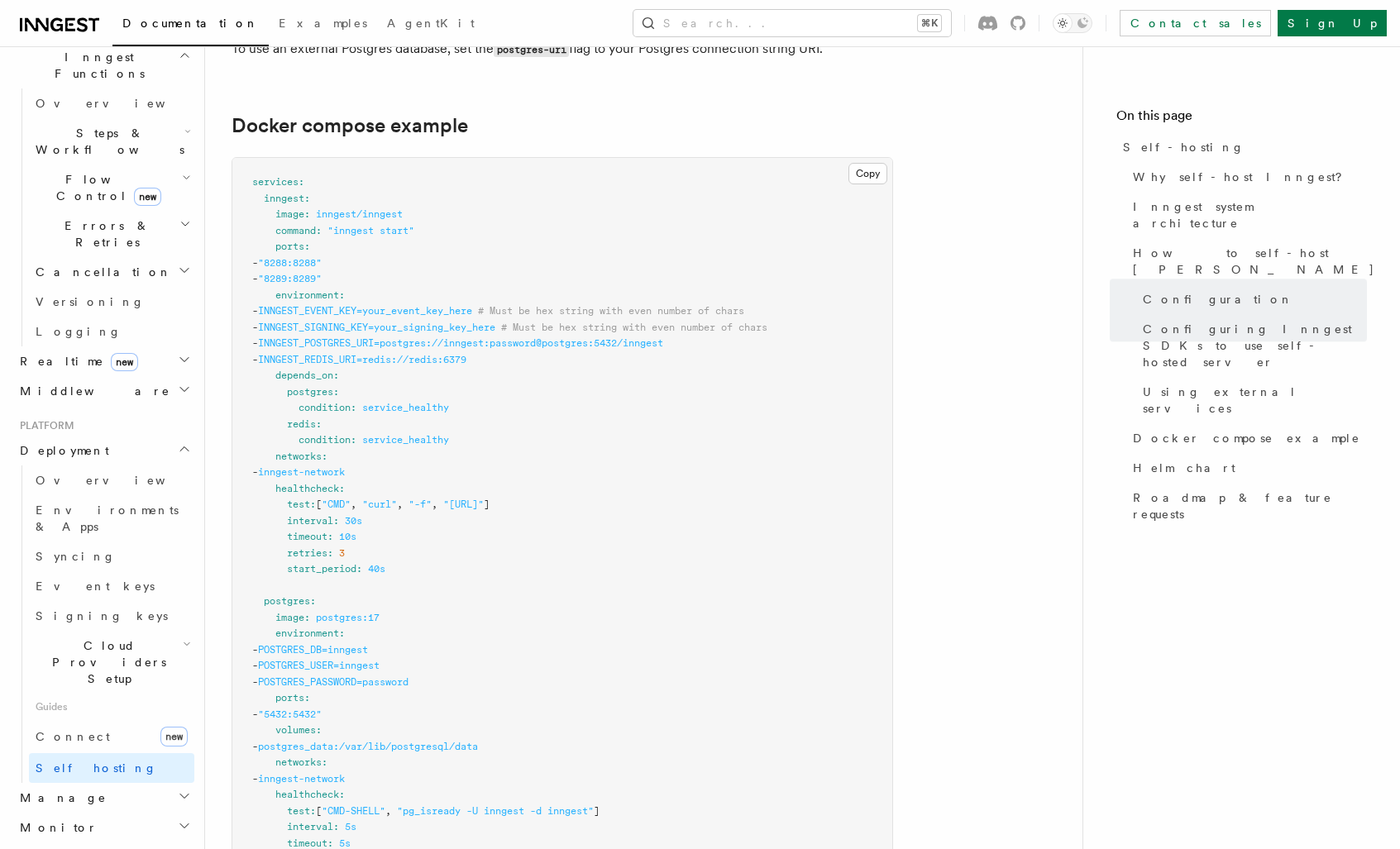
scroll to position [4407, 0]
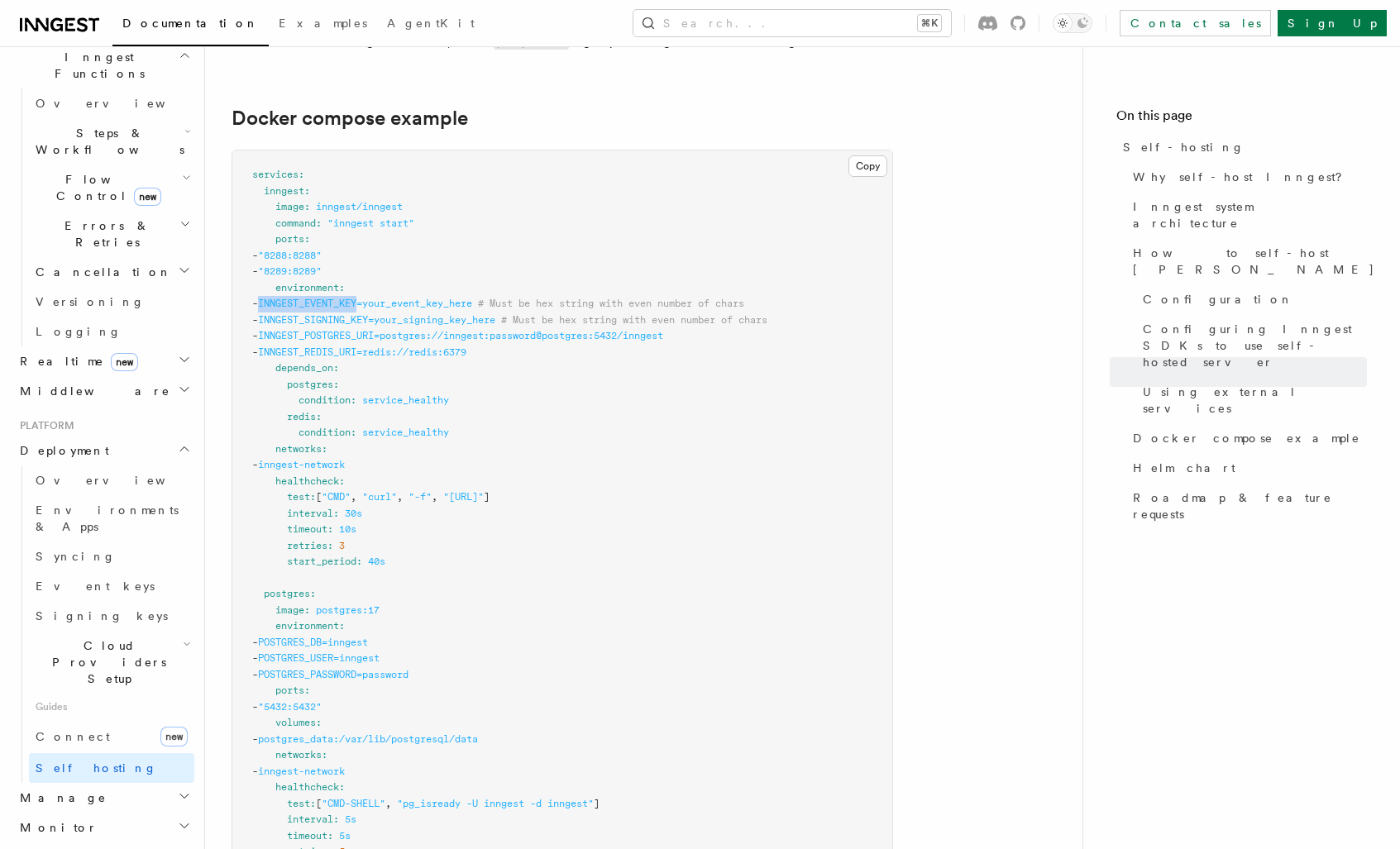
drag, startPoint x: 399, startPoint y: 274, endPoint x: 298, endPoint y: 274, distance: 101.0
click at [298, 298] on span "- INNGEST_EVENT_KEY=your_event_key_here # Must be hex string with even number o…" at bounding box center [498, 304] width 492 height 11
copy span "INNGEST_EVENT_KEY"
click at [421, 298] on span "INNGEST_EVENT_KEY=your_event_key_here" at bounding box center [365, 304] width 214 height 11
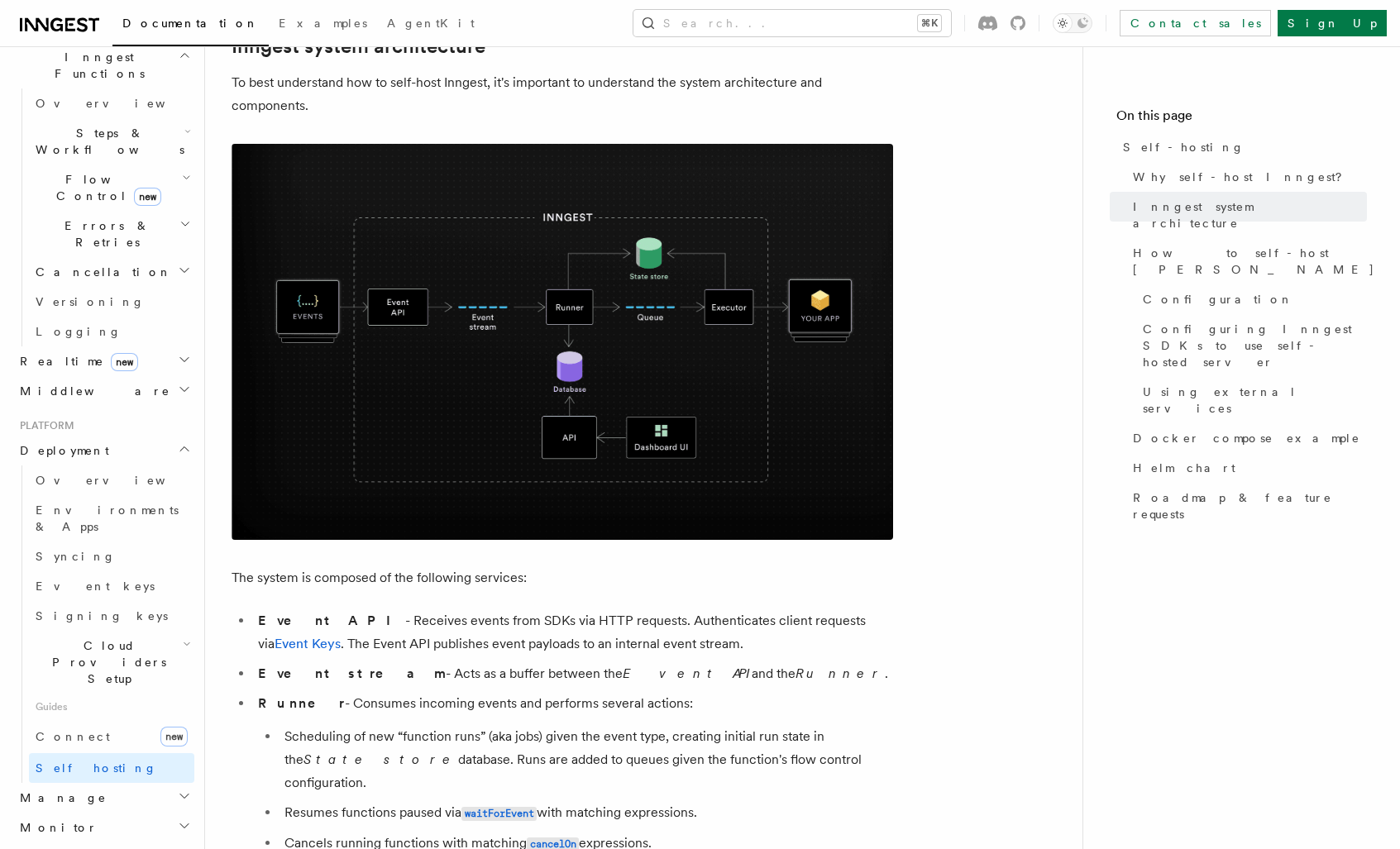
scroll to position [506, 0]
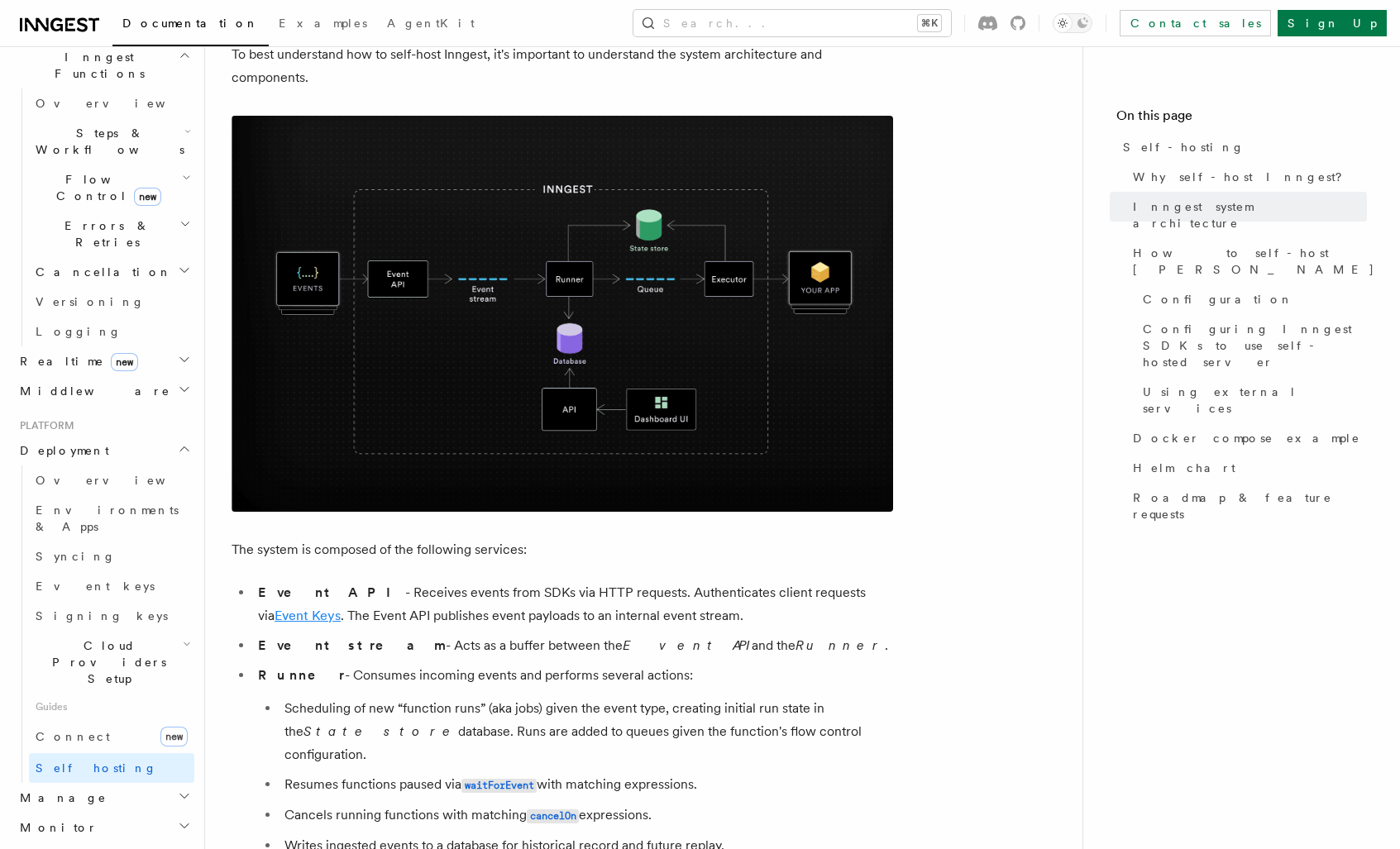
click at [341, 608] on link "Event Keys" at bounding box center [308, 615] width 66 height 16
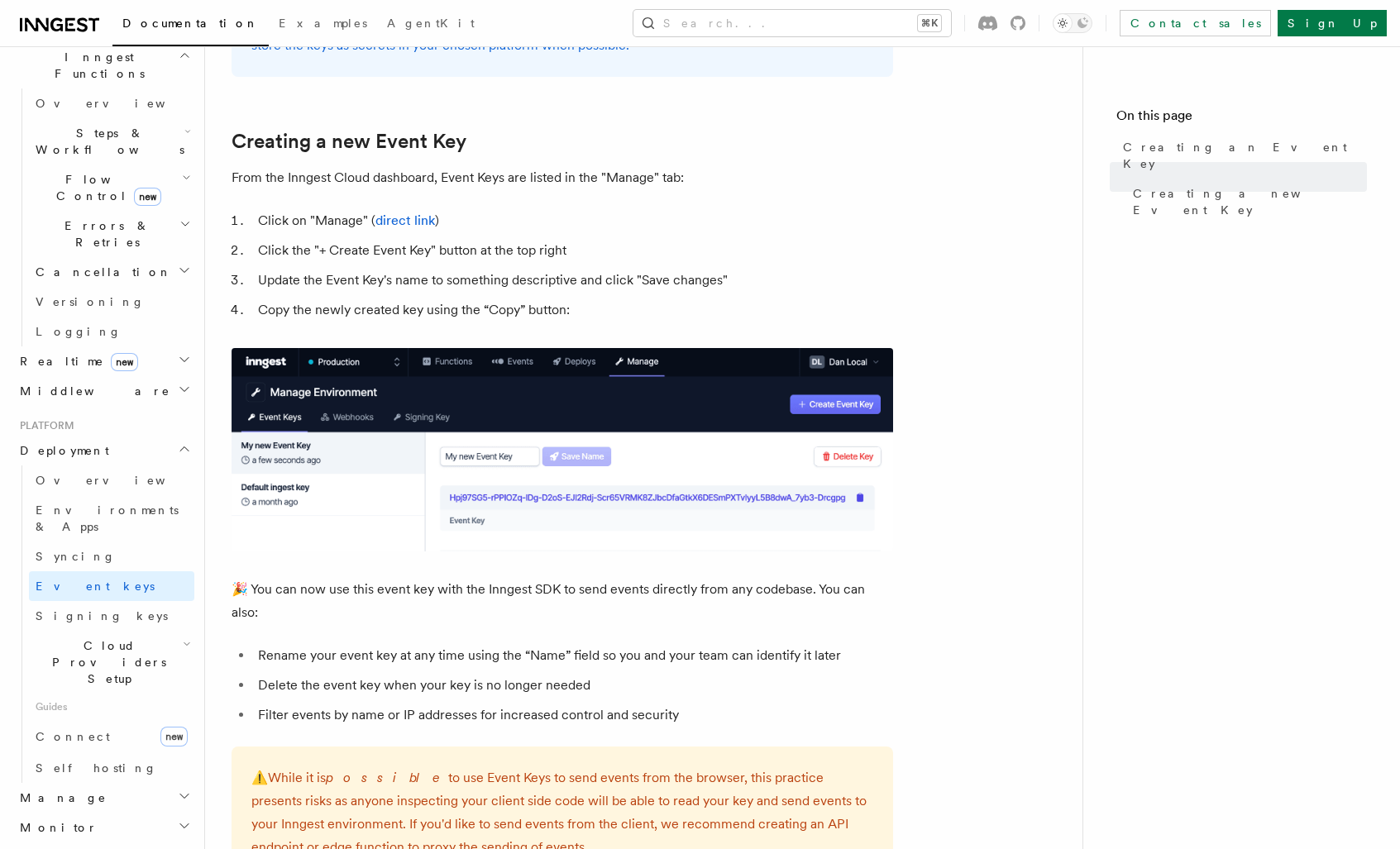
scroll to position [678, 0]
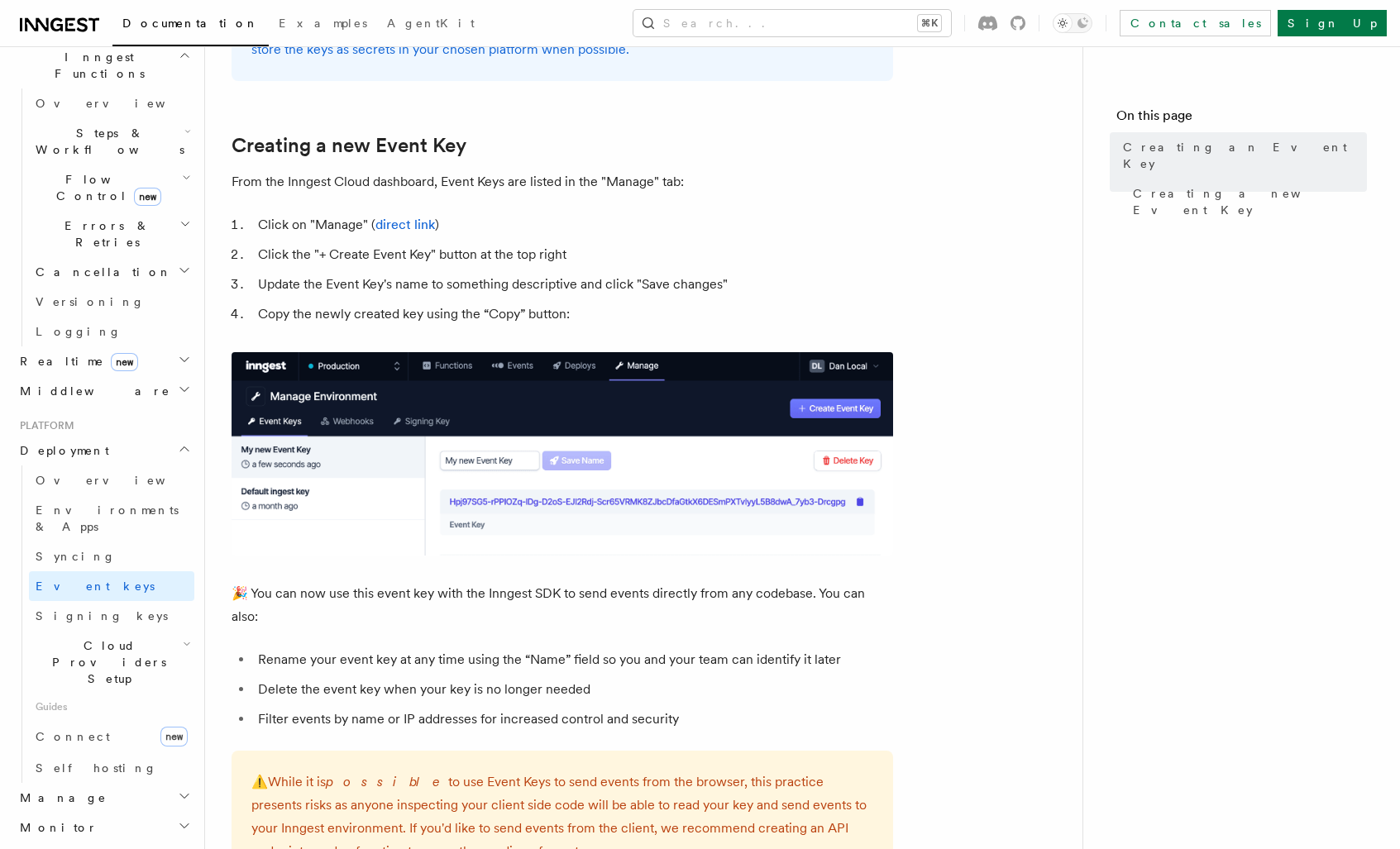
click at [183, 638] on icon "button" at bounding box center [186, 645] width 9 height 13
click at [422, 228] on link "direct link" at bounding box center [405, 224] width 60 height 16
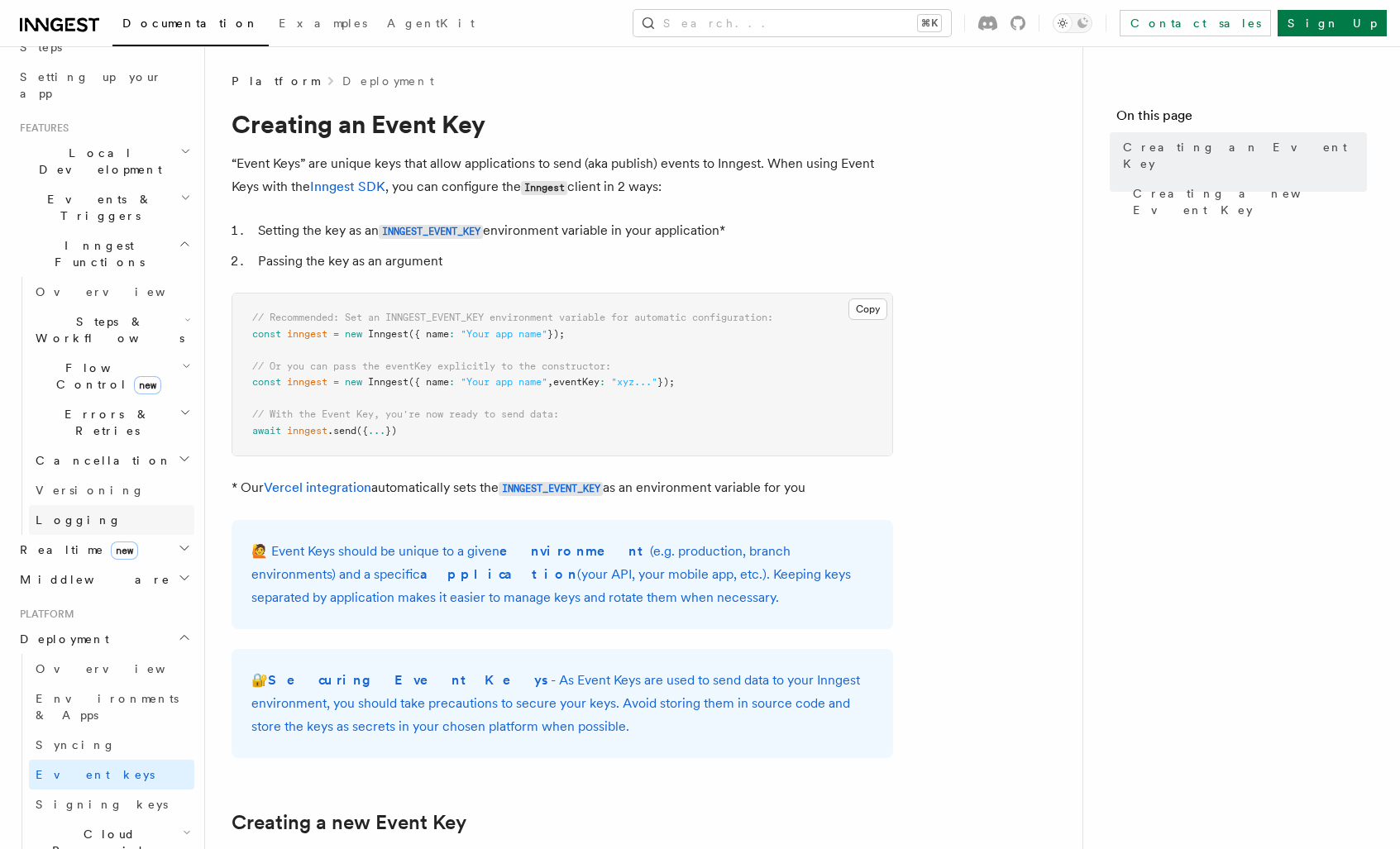
scroll to position [300, 0]
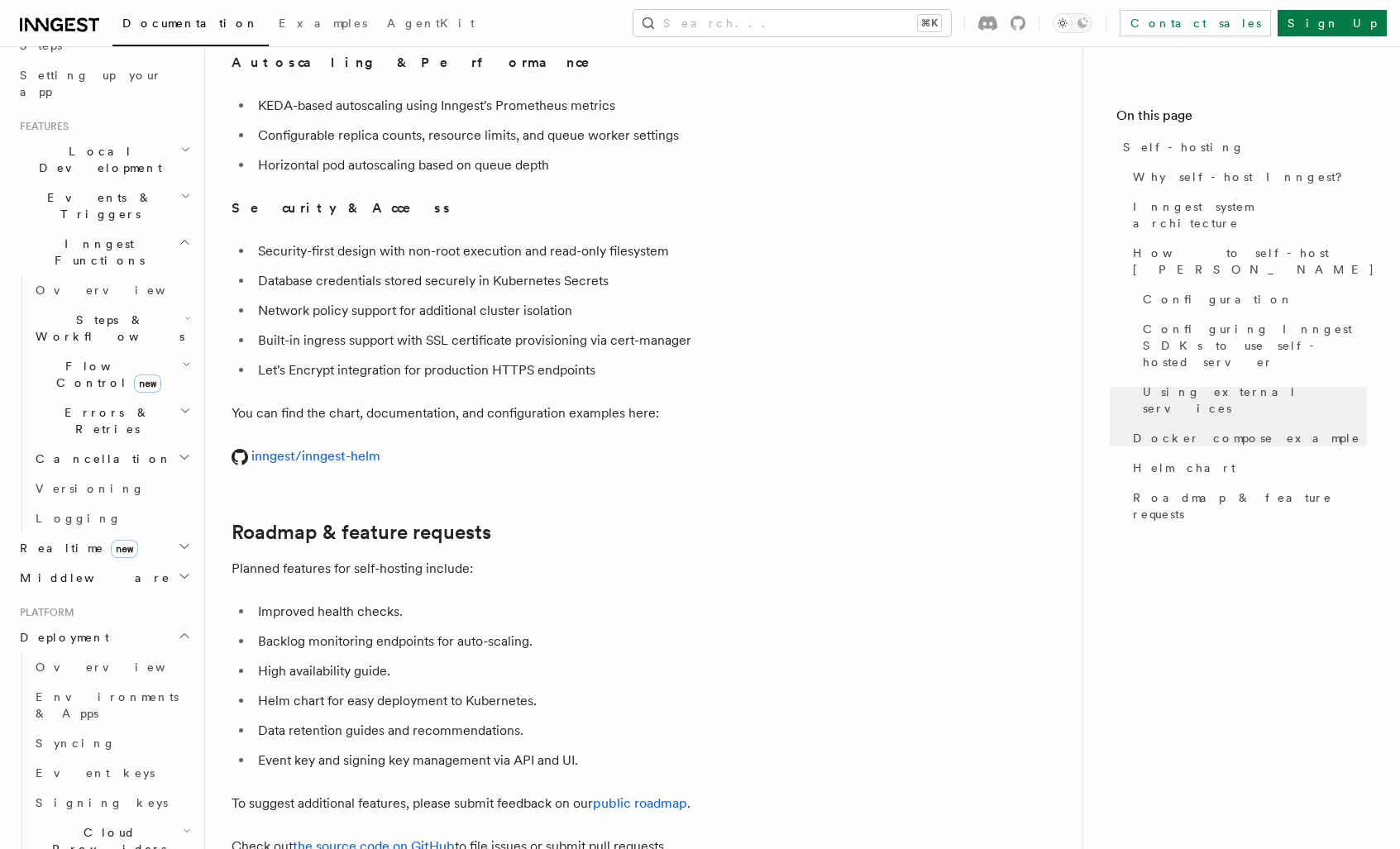
scroll to position [5917, 0]
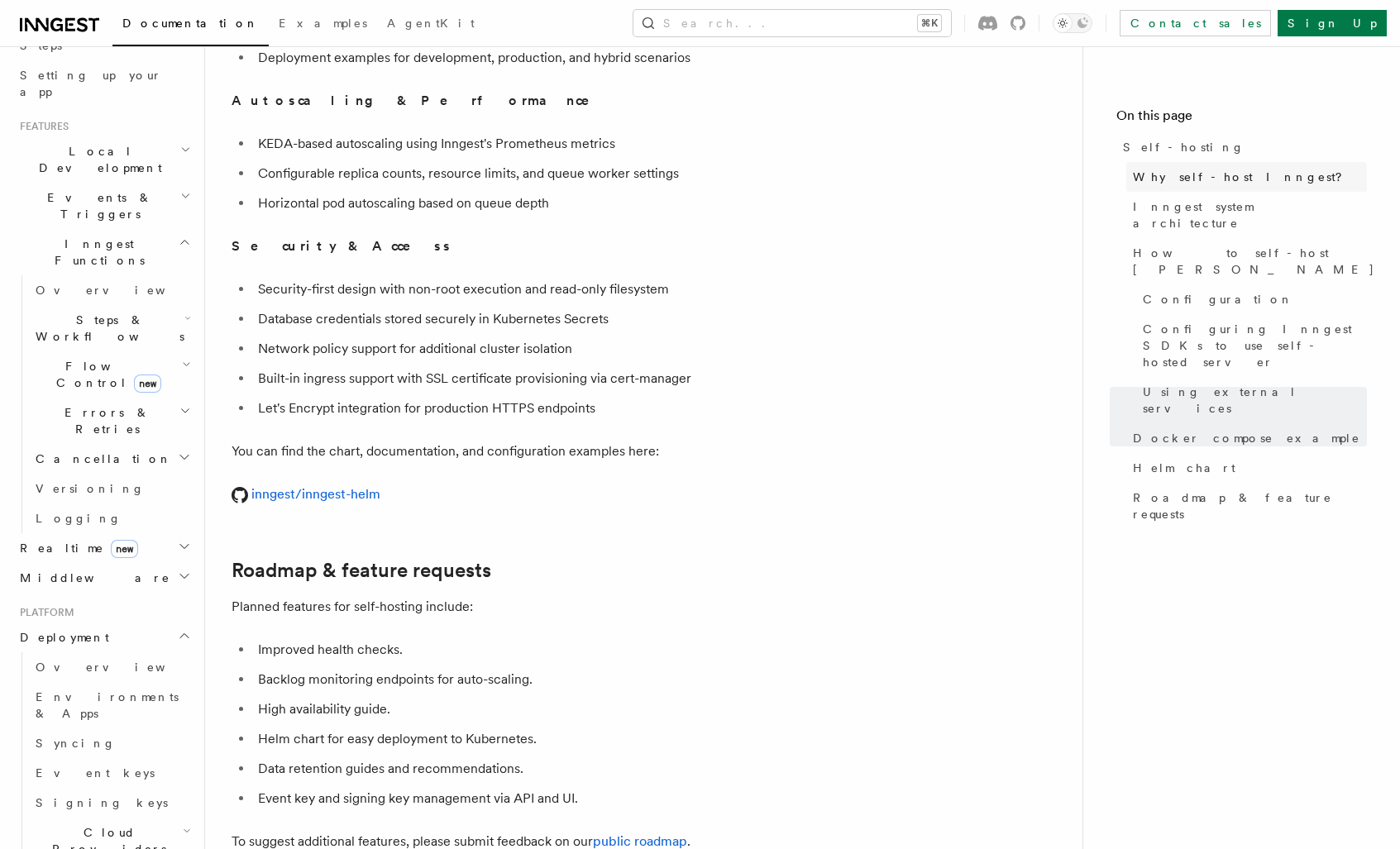
click at [1257, 172] on link "Why self-host Inngest?" at bounding box center [1247, 176] width 240 height 29
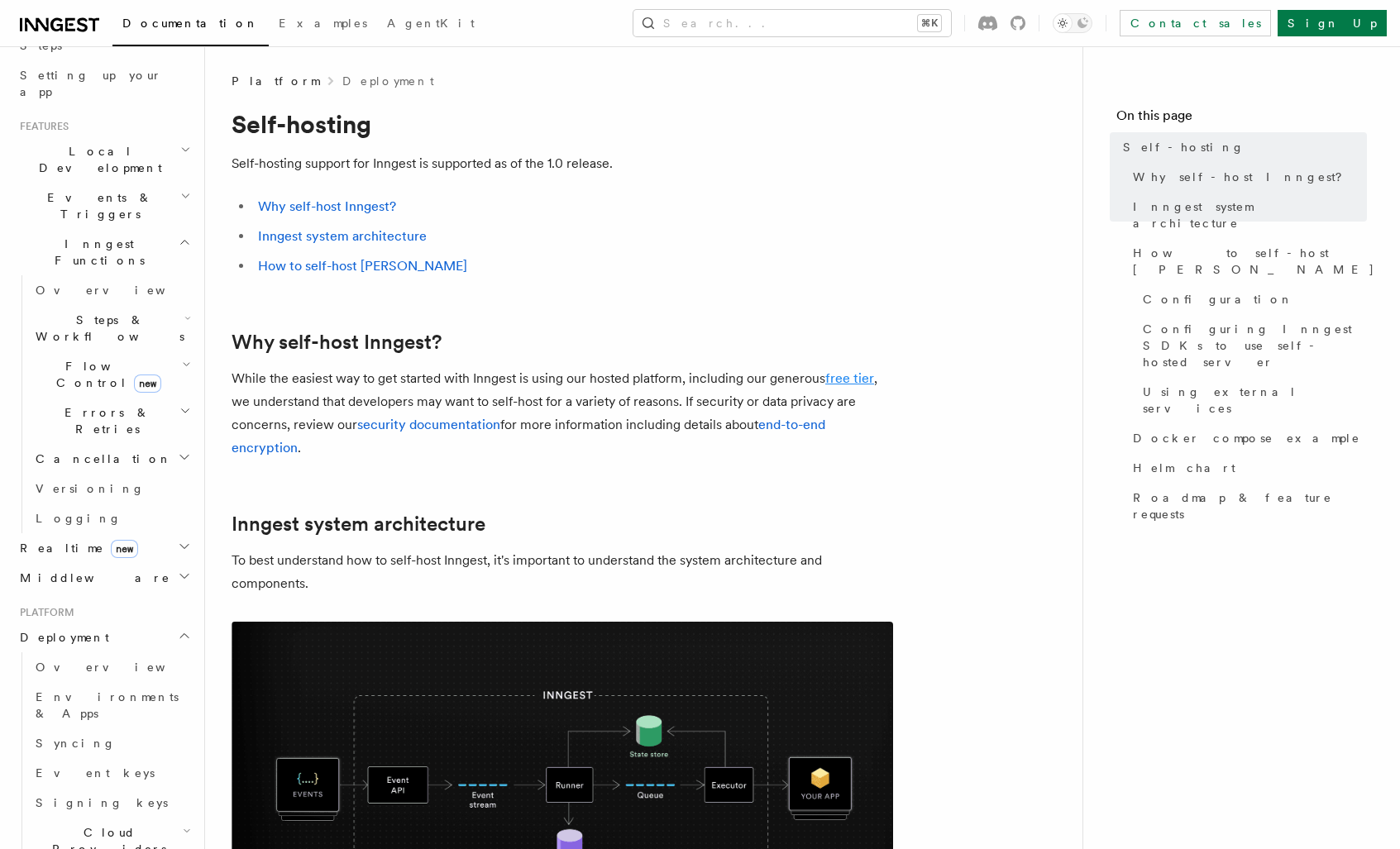
click at [847, 373] on link "free tier" at bounding box center [850, 378] width 49 height 16
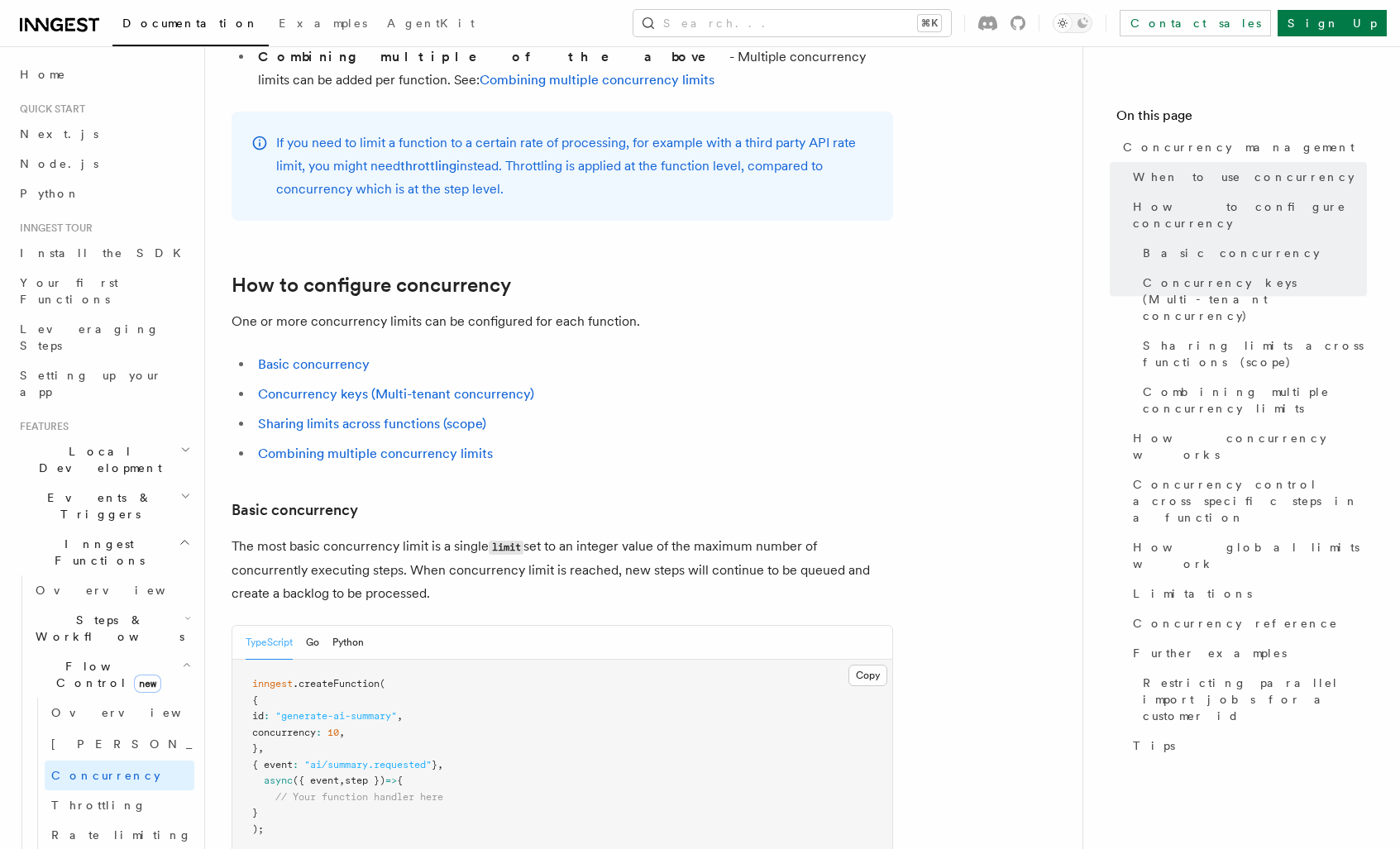
scroll to position [694, 0]
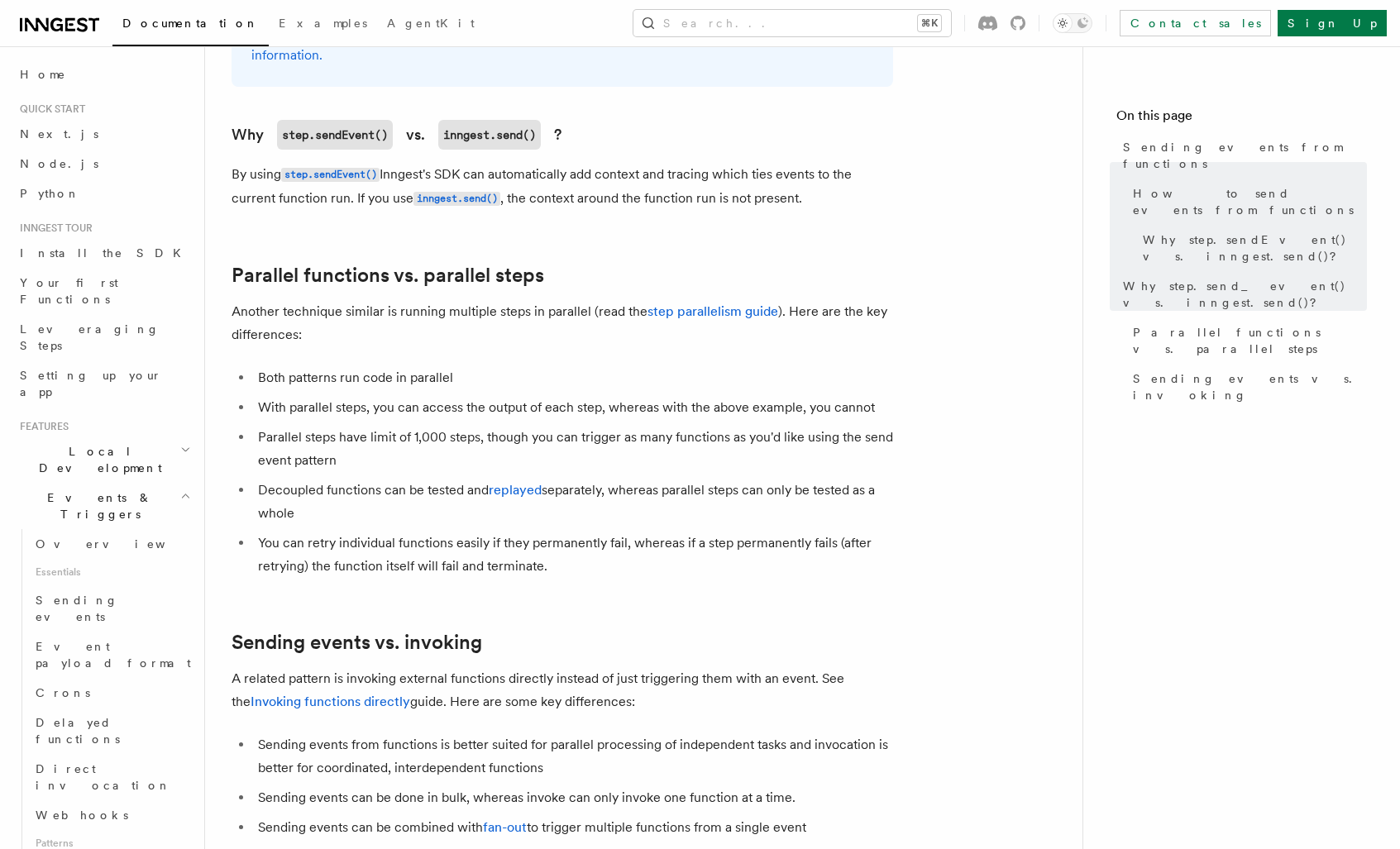
scroll to position [2129, 0]
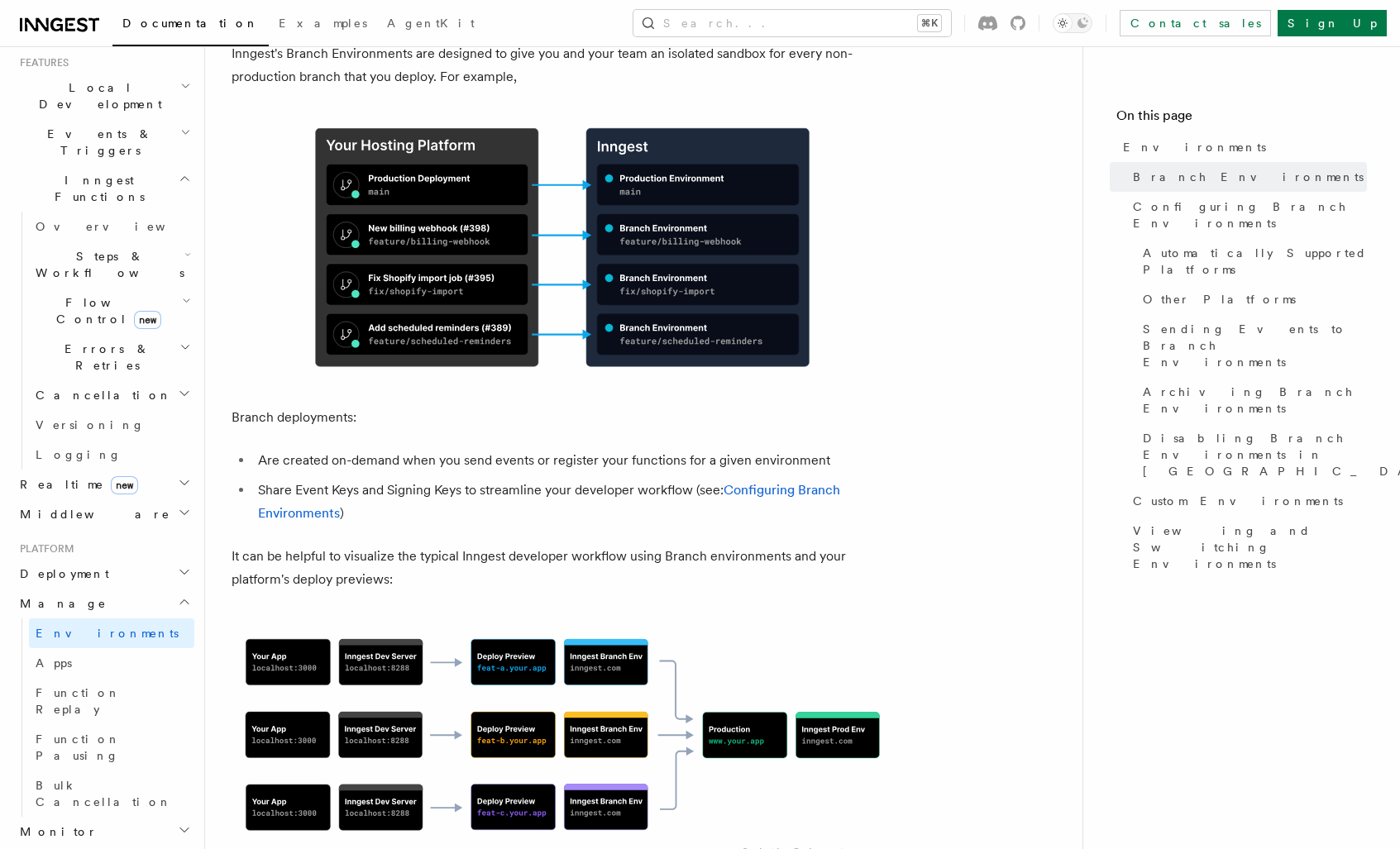
scroll to position [763, 0]
